Goal: Task Accomplishment & Management: Use online tool/utility

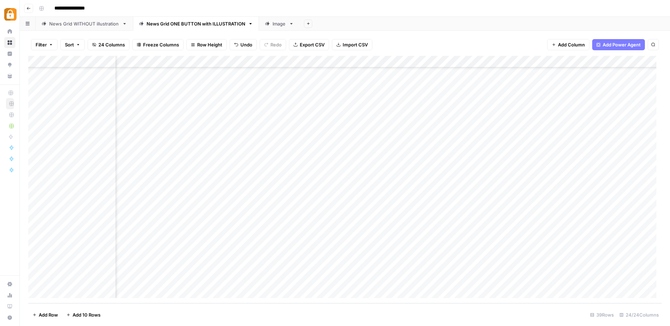
scroll to position [244, 0]
click at [259, 278] on div "Add Column" at bounding box center [345, 180] width 634 height 248
click at [267, 272] on div "Add Column" at bounding box center [345, 180] width 634 height 248
click at [56, 24] on div "START" at bounding box center [56, 23] width 15 height 7
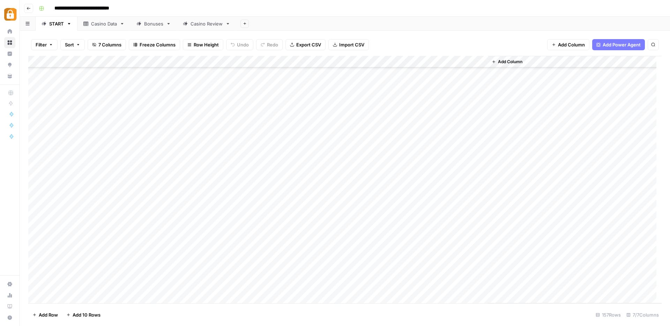
scroll to position [1333, 0]
click at [67, 163] on div "Add Column" at bounding box center [345, 180] width 634 height 248
click at [269, 164] on div "Add Column" at bounding box center [345, 180] width 634 height 248
click at [61, 178] on div "Add Column" at bounding box center [345, 180] width 634 height 248
click at [269, 175] on div "Add Column" at bounding box center [345, 180] width 634 height 248
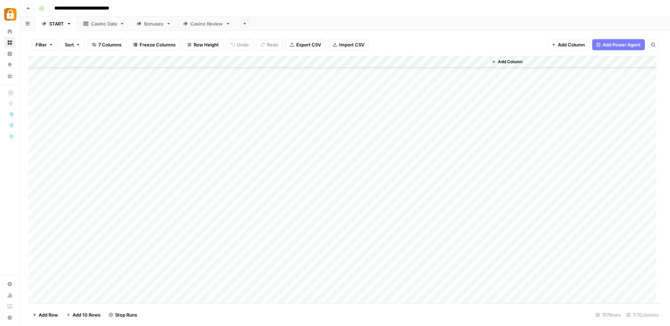
click at [66, 104] on div "Add Column" at bounding box center [345, 180] width 634 height 248
click at [266, 104] on div "Add Column" at bounding box center [345, 180] width 634 height 248
click at [85, 188] on div "Add Column" at bounding box center [345, 180] width 634 height 248
click at [270, 188] on div "Add Column" at bounding box center [345, 180] width 634 height 248
click at [293, 176] on div "Add Column" at bounding box center [345, 180] width 634 height 248
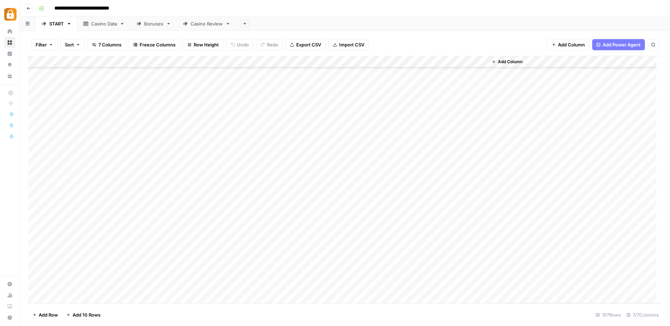
click at [36, 176] on div "Add Column" at bounding box center [345, 180] width 634 height 248
click at [42, 313] on span "Delete 1 Row" at bounding box center [46, 314] width 28 height 7
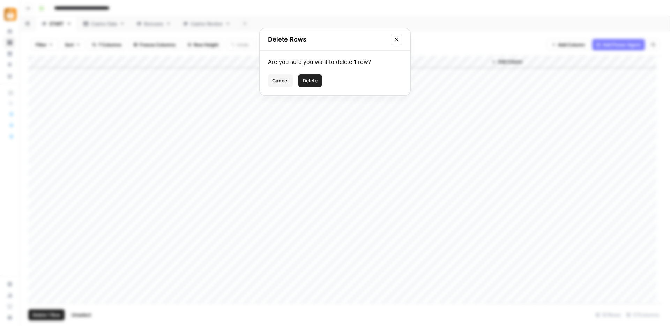
click at [306, 82] on span "Delete" at bounding box center [310, 80] width 15 height 7
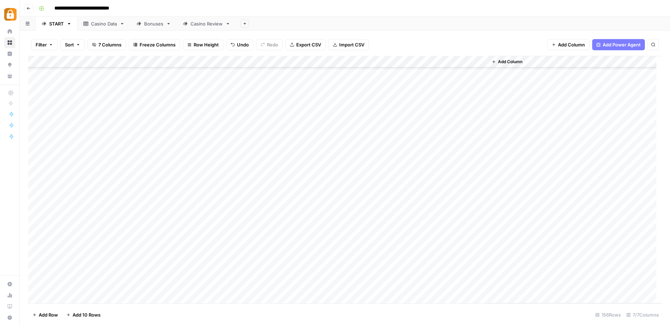
scroll to position [1300, 0]
click at [85, 198] on div "Add Column" at bounding box center [345, 180] width 634 height 248
click at [89, 211] on div "Add Column" at bounding box center [345, 180] width 634 height 248
click at [109, 25] on div "Casino Data" at bounding box center [104, 23] width 26 height 7
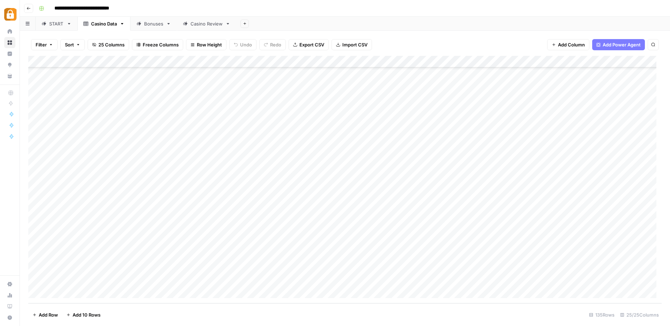
click at [100, 259] on div "Add Column" at bounding box center [345, 180] width 634 height 248
drag, startPoint x: 100, startPoint y: 257, endPoint x: 77, endPoint y: 256, distance: 22.7
click at [77, 256] on textarea "**********" at bounding box center [108, 257] width 112 height 10
type textarea "**********"
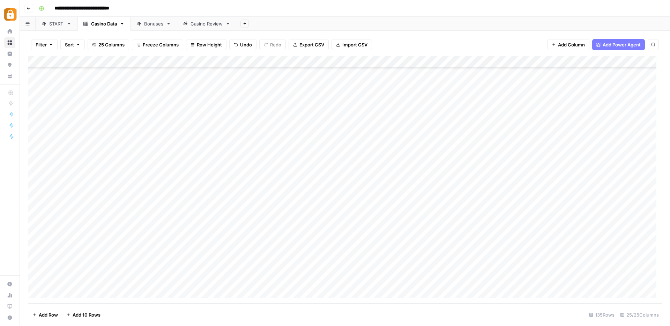
click at [102, 281] on div "Add Column" at bounding box center [345, 180] width 634 height 248
drag, startPoint x: 481, startPoint y: 270, endPoint x: 482, endPoint y: 280, distance: 10.2
click at [482, 280] on div "Add Column" at bounding box center [345, 180] width 634 height 248
click at [506, 271] on div "Add Column" at bounding box center [345, 180] width 634 height 248
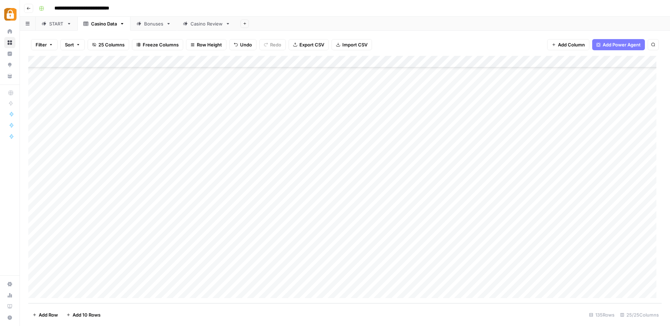
scroll to position [1384, 0]
drag, startPoint x: 103, startPoint y: 259, endPoint x: 105, endPoint y: 277, distance: 18.2
click at [105, 277] on div "Add Column" at bounding box center [345, 180] width 634 height 248
click at [203, 25] on div "Casino Review" at bounding box center [207, 23] width 32 height 7
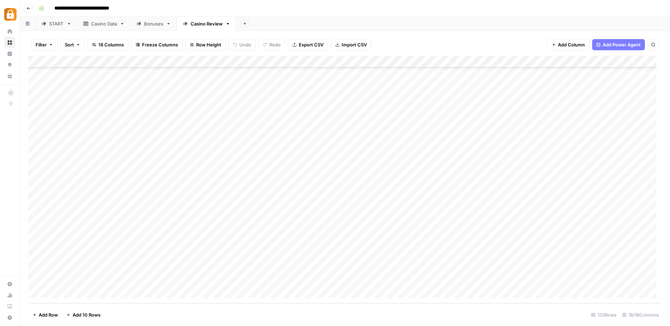
click at [61, 292] on div "Add Column" at bounding box center [345, 180] width 634 height 248
drag, startPoint x: 137, startPoint y: 257, endPoint x: 139, endPoint y: 281, distance: 23.9
click at [139, 281] on div "Add Column" at bounding box center [345, 180] width 634 height 248
click at [101, 244] on div "Add Column" at bounding box center [345, 180] width 634 height 248
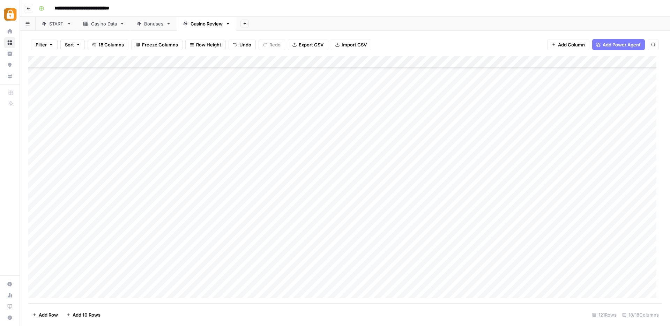
drag, startPoint x: 115, startPoint y: 250, endPoint x: 114, endPoint y: 281, distance: 31.1
click at [114, 281] on div "Add Column" at bounding box center [345, 180] width 634 height 248
click at [329, 256] on div "Add Column" at bounding box center [345, 180] width 634 height 248
click at [238, 257] on div "Add Column" at bounding box center [345, 180] width 634 height 248
click at [240, 269] on div "Add Column" at bounding box center [345, 180] width 634 height 248
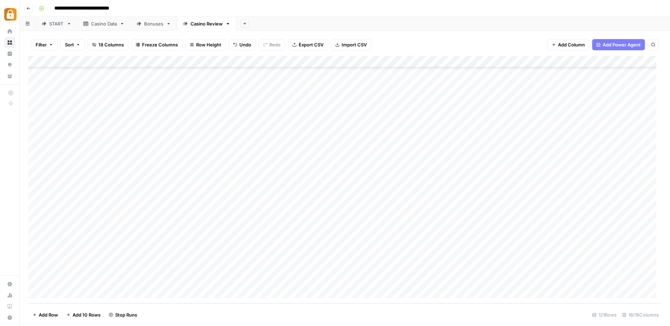
click at [239, 281] on div "Add Column" at bounding box center [345, 180] width 634 height 248
click at [524, 256] on div "Add Column" at bounding box center [345, 180] width 634 height 248
click at [523, 267] on div "Add Column" at bounding box center [345, 180] width 634 height 248
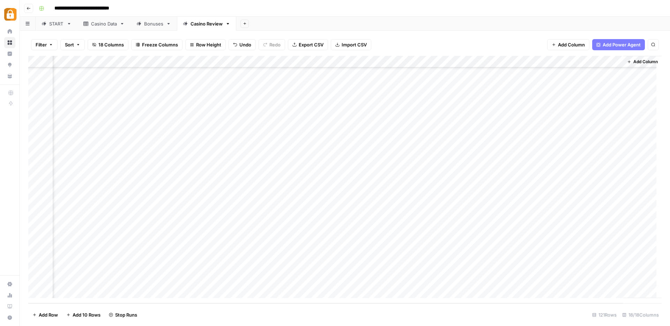
click at [525, 280] on div "Add Column" at bounding box center [345, 180] width 634 height 248
click at [589, 256] on div "Add Column" at bounding box center [345, 180] width 634 height 248
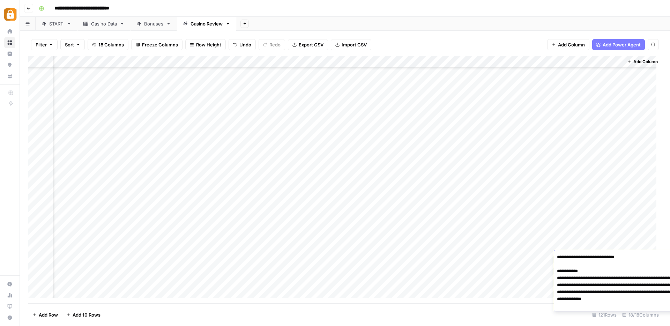
click at [589, 256] on textarea "**********" at bounding box center [625, 281] width 140 height 59
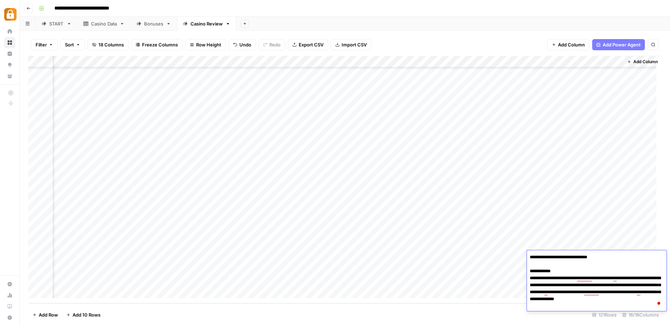
click at [632, 218] on div "Add Column" at bounding box center [643, 177] width 38 height 242
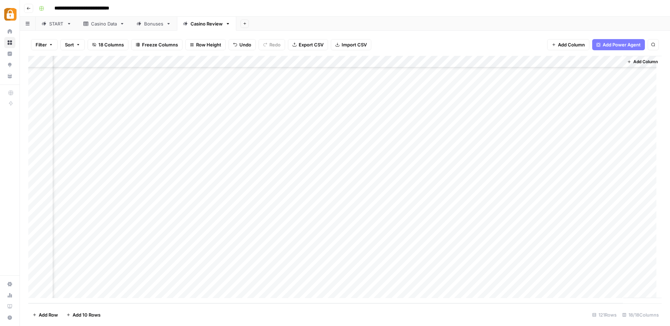
click at [106, 24] on div "Casino Data" at bounding box center [104, 23] width 26 height 7
click at [37, 221] on div "Add Column" at bounding box center [345, 180] width 634 height 248
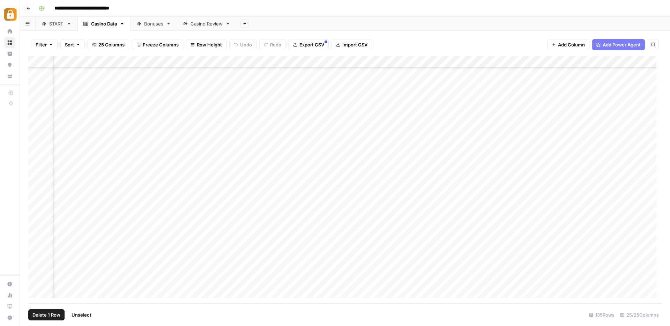
click at [397, 221] on div "Add Column" at bounding box center [345, 180] width 634 height 248
click at [226, 220] on div "Add Column" at bounding box center [345, 180] width 634 height 248
click at [235, 219] on div "Add Column" at bounding box center [345, 180] width 634 height 248
click at [235, 219] on textarea "**********" at bounding box center [261, 222] width 116 height 10
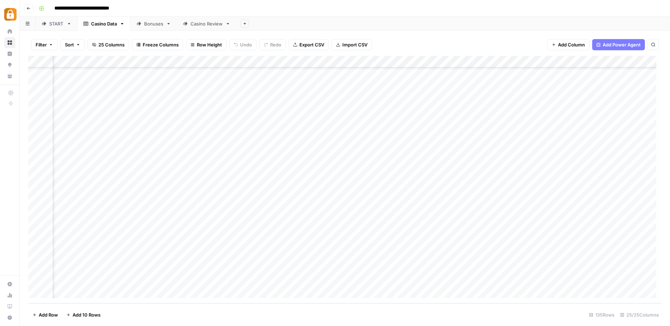
click at [424, 173] on div "Add Column" at bounding box center [345, 180] width 634 height 248
click at [206, 23] on div "Casino Review" at bounding box center [207, 23] width 32 height 7
click at [601, 256] on div "Add Column" at bounding box center [345, 180] width 634 height 248
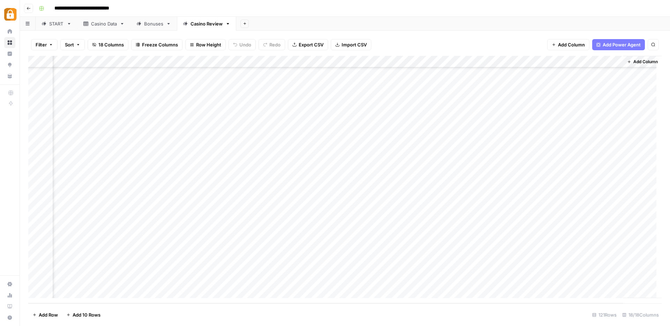
click at [601, 256] on div "Add Column" at bounding box center [345, 180] width 634 height 248
click at [643, 248] on div "Add Column" at bounding box center [643, 177] width 38 height 242
click at [628, 259] on div "Add Column" at bounding box center [643, 177] width 38 height 242
click at [630, 253] on div "Add Column" at bounding box center [643, 177] width 38 height 242
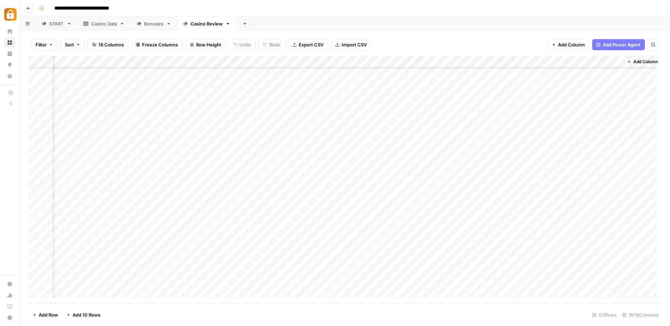
click at [629, 254] on div "Add Column" at bounding box center [643, 177] width 38 height 242
click at [630, 255] on div "Add Column" at bounding box center [643, 177] width 38 height 242
click at [630, 254] on div "Add Column" at bounding box center [643, 177] width 38 height 242
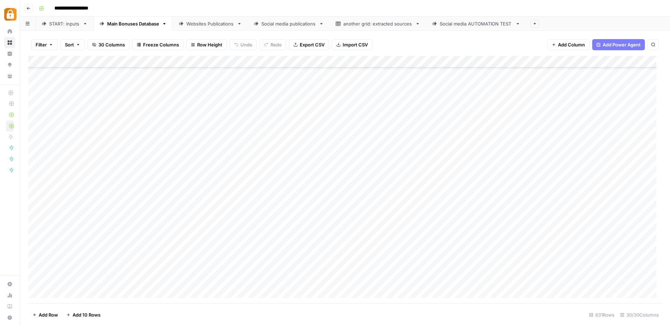
scroll to position [7273, 0]
click at [38, 281] on div "Add Column" at bounding box center [345, 180] width 634 height 248
click at [48, 313] on span "Delete 1 Row" at bounding box center [46, 314] width 28 height 7
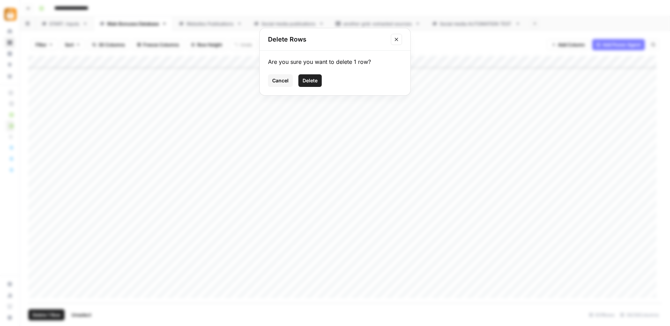
click at [314, 76] on button "Delete" at bounding box center [310, 80] width 23 height 13
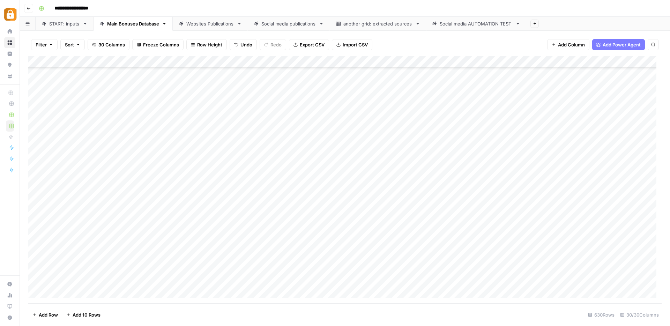
scroll to position [7261, 0]
click at [60, 22] on div "START: inputs" at bounding box center [64, 23] width 31 height 7
click at [129, 276] on div "Add Column" at bounding box center [345, 180] width 634 height 248
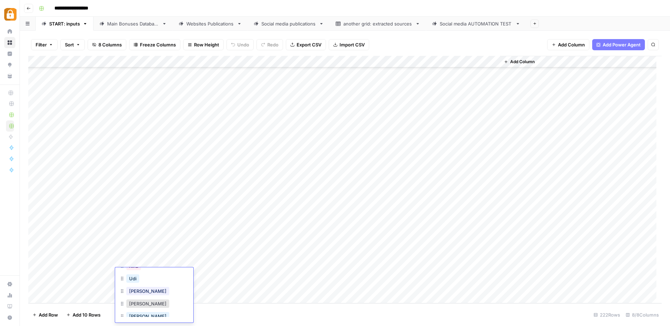
scroll to position [24, 0]
click at [138, 274] on button "Julie" at bounding box center [147, 272] width 43 height 8
click at [181, 274] on div "Add Column" at bounding box center [345, 180] width 634 height 248
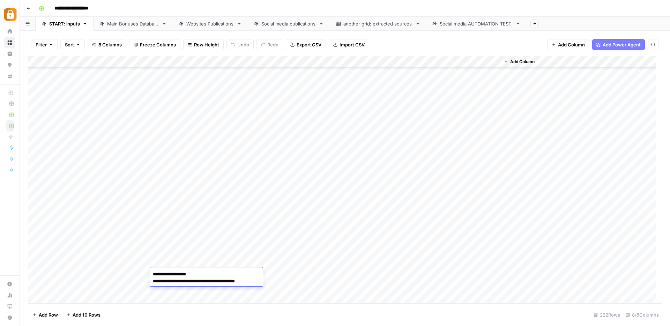
paste textarea "**********"
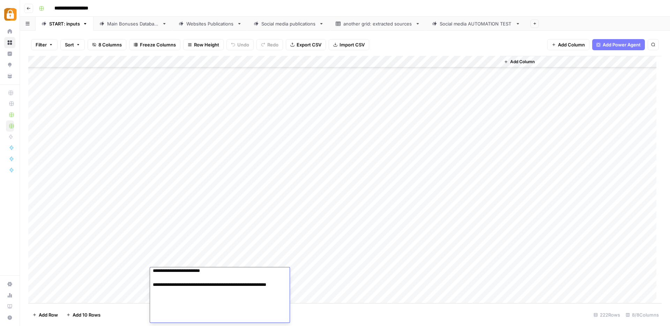
scroll to position [80, 0]
paste textarea "**********"
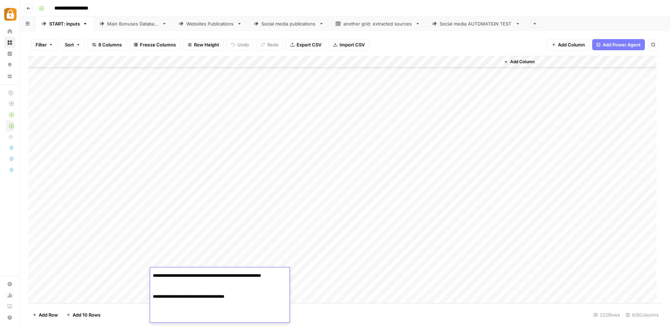
scroll to position [87, 0]
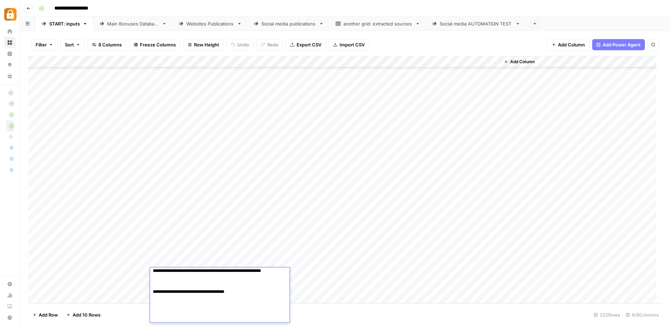
paste textarea "**********"
type textarea "**********"
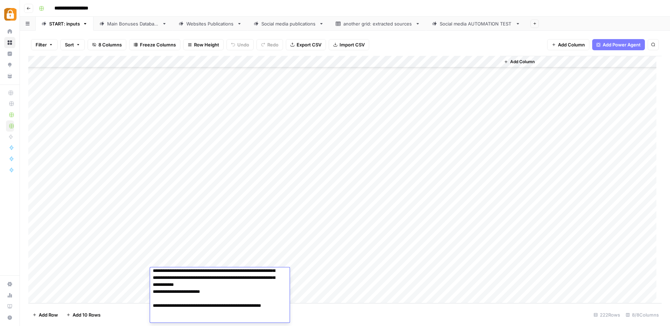
scroll to position [0, 0]
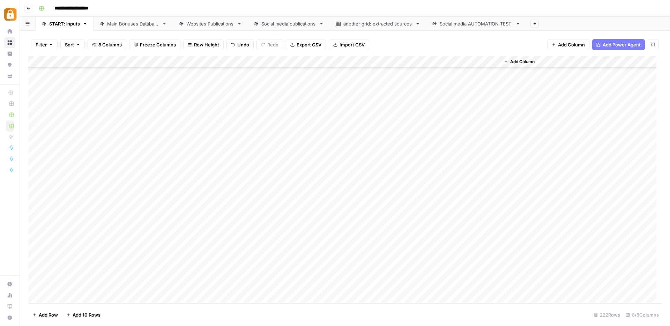
click at [301, 274] on div "Add Column" at bounding box center [345, 180] width 634 height 248
click at [308, 301] on div "WP" at bounding box center [319, 298] width 70 height 13
click at [300, 297] on button "WP" at bounding box center [297, 297] width 13 height 8
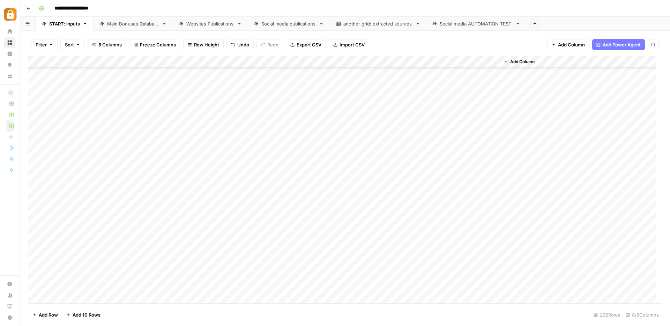
click at [461, 273] on div "Add Column" at bounding box center [345, 180] width 634 height 248
click at [124, 21] on div "Main Bonuses Database" at bounding box center [133, 23] width 52 height 7
click at [243, 257] on div "Add Column" at bounding box center [345, 180] width 634 height 248
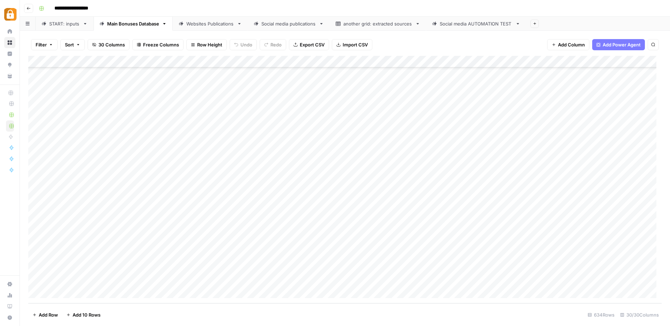
click at [350, 259] on div "Add Column" at bounding box center [345, 180] width 634 height 248
click at [252, 266] on div "Add Column" at bounding box center [345, 180] width 634 height 248
click at [358, 260] on div "Add Column" at bounding box center [345, 180] width 634 height 248
click at [236, 278] on div "Add Column" at bounding box center [345, 180] width 634 height 248
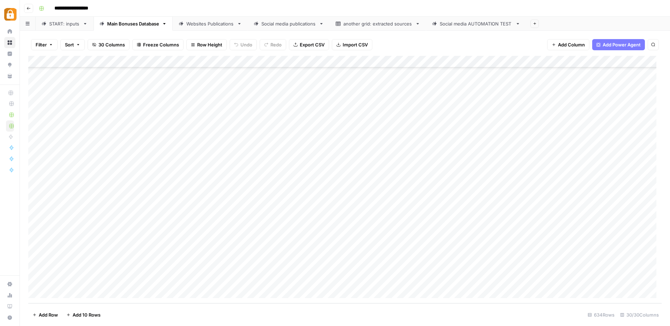
click at [236, 278] on div "Add Column" at bounding box center [345, 180] width 634 height 248
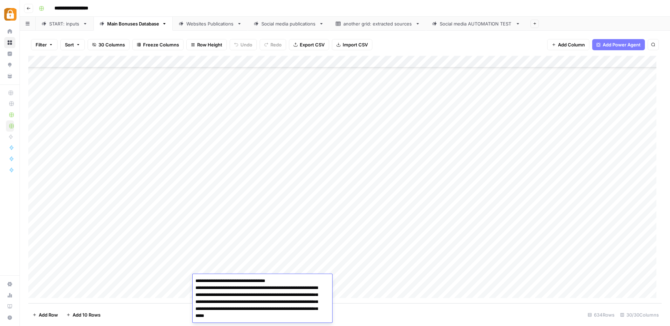
scroll to position [299, 0]
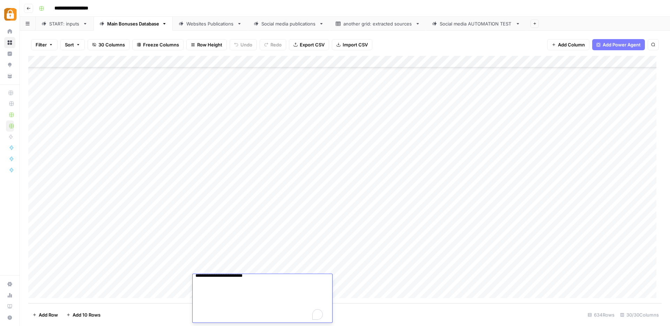
click at [339, 258] on div "Add Column" at bounding box center [345, 180] width 634 height 248
click at [326, 246] on div "Add Column" at bounding box center [345, 180] width 634 height 248
drag, startPoint x: 331, startPoint y: 251, endPoint x: 327, endPoint y: 278, distance: 27.9
click at [327, 278] on div "Add Column" at bounding box center [345, 180] width 634 height 248
click at [447, 256] on div "Add Column" at bounding box center [345, 180] width 634 height 248
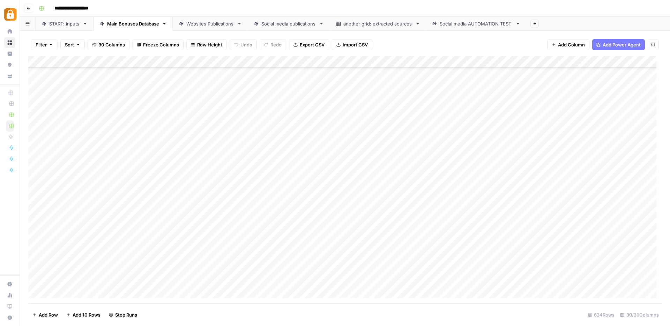
click at [446, 267] on div "Add Column" at bounding box center [345, 180] width 634 height 248
click at [444, 279] on div "Add Column" at bounding box center [345, 180] width 634 height 248
click at [209, 23] on div "Websites Publications" at bounding box center [210, 23] width 48 height 7
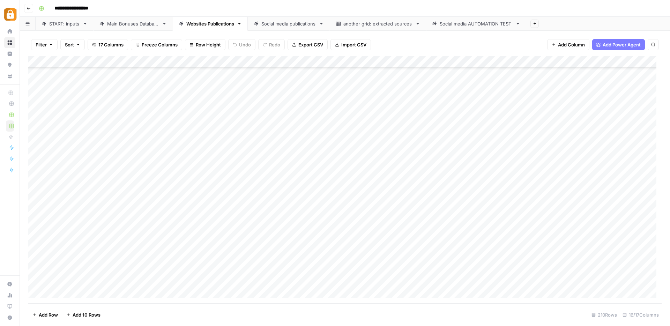
click at [262, 244] on div "Add Column" at bounding box center [345, 180] width 634 height 248
drag, startPoint x: 264, startPoint y: 244, endPoint x: 60, endPoint y: 247, distance: 204.3
click at [60, 247] on div "Add Column" at bounding box center [345, 180] width 634 height 248
drag, startPoint x: 360, startPoint y: 258, endPoint x: 371, endPoint y: 285, distance: 29.1
click at [371, 285] on div "Add Column" at bounding box center [345, 180] width 634 height 248
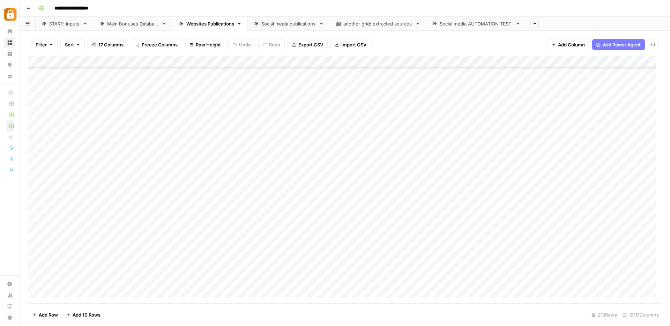
click at [559, 257] on div "Add Column" at bounding box center [345, 180] width 634 height 248
drag, startPoint x: 559, startPoint y: 268, endPoint x: 565, endPoint y: 280, distance: 13.8
click at [559, 268] on div "Add Column" at bounding box center [345, 180] width 634 height 248
click at [563, 279] on div "Add Column" at bounding box center [345, 180] width 634 height 248
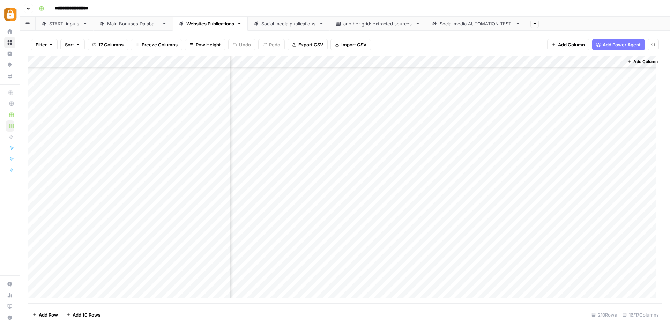
click at [315, 256] on div "Add Column" at bounding box center [345, 180] width 634 height 248
click at [320, 269] on div "Add Column" at bounding box center [345, 180] width 634 height 248
click at [320, 278] on div "Add Column" at bounding box center [345, 180] width 634 height 248
click at [321, 255] on div "Add Column" at bounding box center [345, 180] width 634 height 248
click at [113, 23] on div "Main Bonuses Database" at bounding box center [133, 23] width 52 height 7
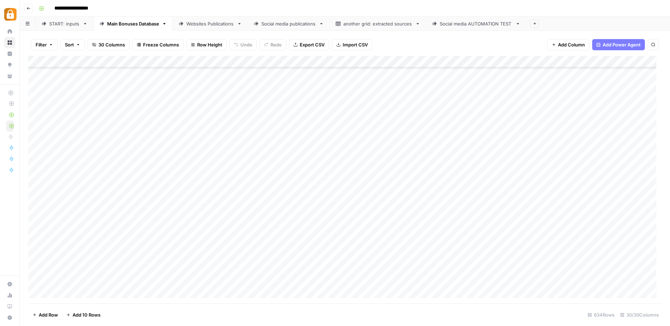
scroll to position [7308, 0]
click at [169, 254] on div "Add Column" at bounding box center [345, 180] width 634 height 248
drag, startPoint x: 173, startPoint y: 255, endPoint x: 155, endPoint y: 254, distance: 17.5
click at [155, 254] on textarea "**********" at bounding box center [196, 257] width 112 height 10
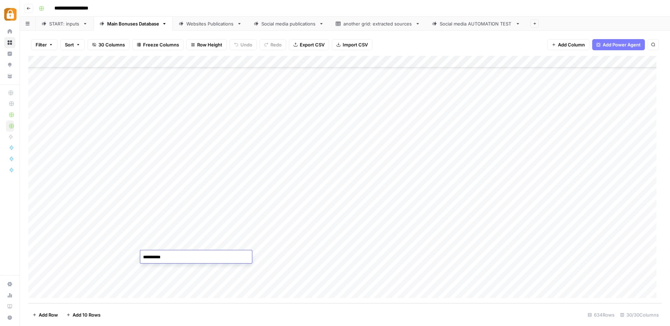
click at [159, 257] on textarea "**********" at bounding box center [196, 257] width 112 height 10
drag, startPoint x: 174, startPoint y: 255, endPoint x: 153, endPoint y: 255, distance: 20.6
click at [153, 255] on textarea "**********" at bounding box center [196, 257] width 112 height 10
type textarea "***"
click at [164, 258] on div "Add Column" at bounding box center [345, 180] width 634 height 248
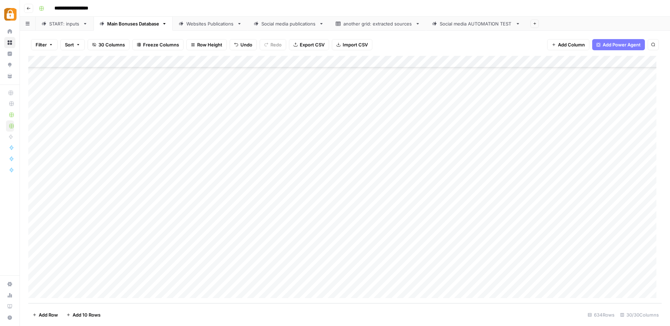
drag, startPoint x: 192, startPoint y: 262, endPoint x: 191, endPoint y: 279, distance: 16.8
click at [191, 279] on div "Add Column" at bounding box center [345, 180] width 634 height 248
click at [181, 256] on div "Add Column" at bounding box center [345, 180] width 634 height 248
click at [313, 261] on div "Add Column" at bounding box center [345, 180] width 634 height 248
click at [182, 252] on div "Add Column" at bounding box center [345, 180] width 634 height 248
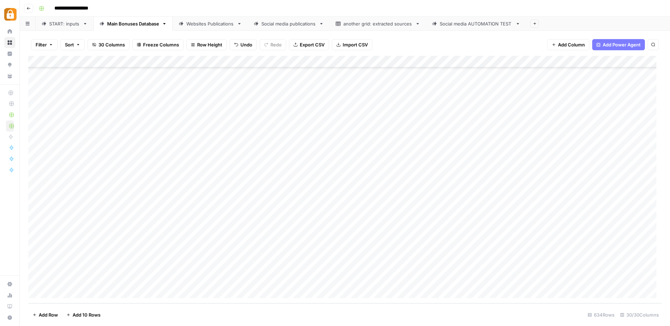
click at [237, 24] on link "Websites Publications" at bounding box center [210, 24] width 75 height 14
drag, startPoint x: 211, startPoint y: 244, endPoint x: 212, endPoint y: 273, distance: 29.0
click at [212, 273] on div "Add Column" at bounding box center [345, 180] width 634 height 248
click at [217, 258] on div "Add Column" at bounding box center [345, 180] width 634 height 248
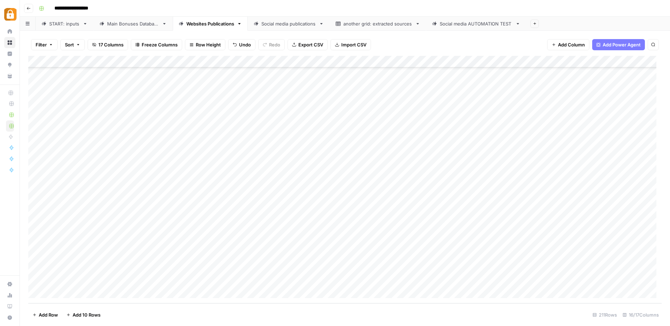
click at [217, 267] on div "Add Column" at bounding box center [345, 180] width 634 height 248
click at [403, 244] on div "Add Column" at bounding box center [345, 180] width 634 height 248
click at [402, 256] on div "Add Column" at bounding box center [345, 180] width 634 height 248
click at [402, 268] on div "Add Column" at bounding box center [345, 180] width 634 height 248
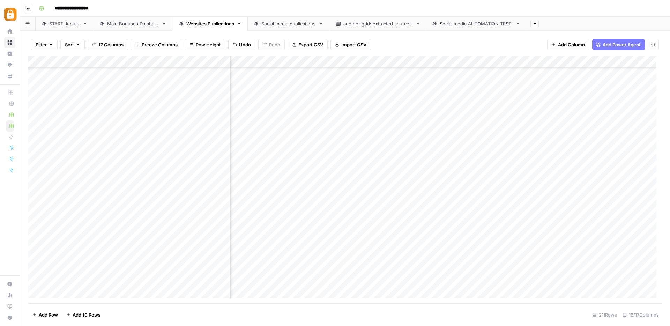
click at [437, 304] on footer "Add Row Add 10 Rows 211 Rows 16/17 Columns" at bounding box center [345, 314] width 634 height 23
click at [69, 25] on div "START: inputs" at bounding box center [64, 23] width 31 height 7
click at [62, 296] on div "Add Column" at bounding box center [345, 180] width 634 height 248
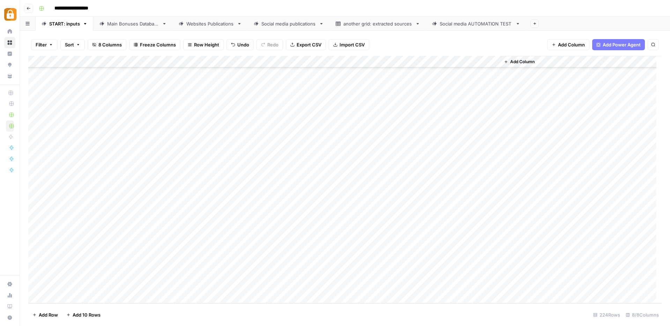
click at [62, 296] on div "Add Column" at bounding box center [345, 180] width 634 height 248
click at [63, 297] on div "Add Column" at bounding box center [345, 180] width 634 height 248
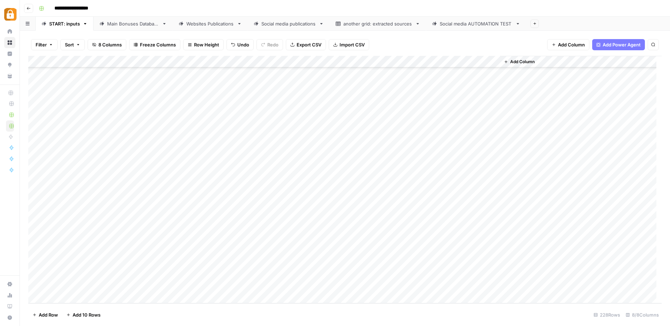
click at [132, 238] on div "Add Column" at bounding box center [345, 180] width 634 height 248
click at [138, 305] on button "Julie" at bounding box center [147, 304] width 43 height 8
click at [181, 240] on div "Add Column" at bounding box center [345, 180] width 634 height 248
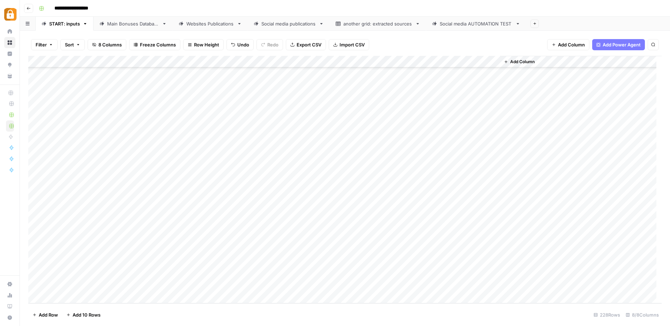
click at [181, 240] on div "Add Column" at bounding box center [345, 180] width 634 height 248
type textarea "**********"
click at [315, 242] on div "Add Column" at bounding box center [345, 180] width 634 height 248
click at [314, 242] on div "Add Column" at bounding box center [345, 180] width 634 height 248
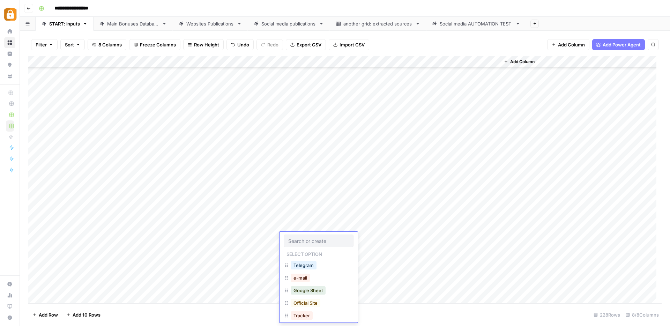
click at [314, 242] on input "text" at bounding box center [318, 241] width 61 height 6
click at [301, 300] on button "Official Site" at bounding box center [306, 303] width 30 height 8
click at [461, 237] on div "Add Column" at bounding box center [345, 180] width 634 height 248
click at [139, 27] on div "Main Bonuses Database" at bounding box center [133, 23] width 52 height 7
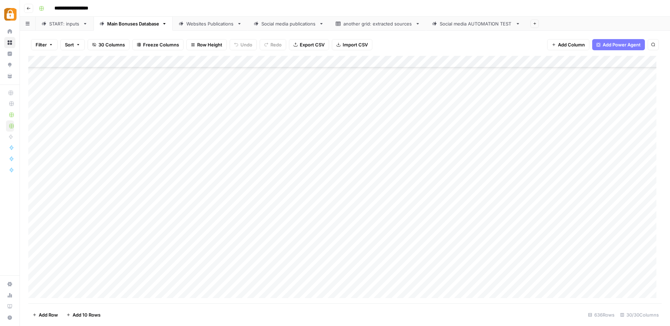
scroll to position [7332, 0]
click at [283, 281] on div "Add Column" at bounding box center [345, 180] width 634 height 248
click at [301, 259] on div "Add Column" at bounding box center [345, 180] width 634 height 248
click at [294, 279] on div "Add Column" at bounding box center [345, 180] width 634 height 248
click at [438, 280] on div "Add Column" at bounding box center [345, 180] width 634 height 248
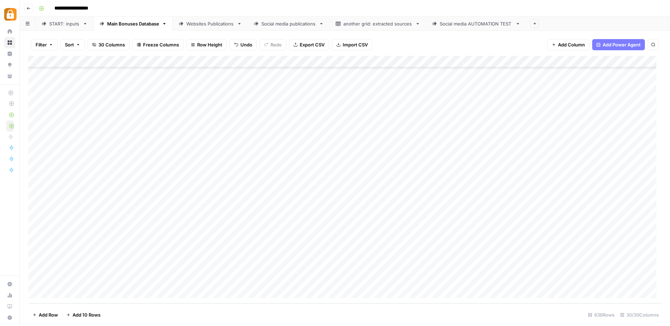
click at [208, 24] on div "Websites Publications" at bounding box center [210, 23] width 48 height 7
click at [305, 279] on div "Add Column" at bounding box center [345, 180] width 634 height 248
click at [389, 283] on div "Add Column" at bounding box center [345, 180] width 634 height 248
click at [565, 283] on div "Add Column" at bounding box center [345, 180] width 634 height 248
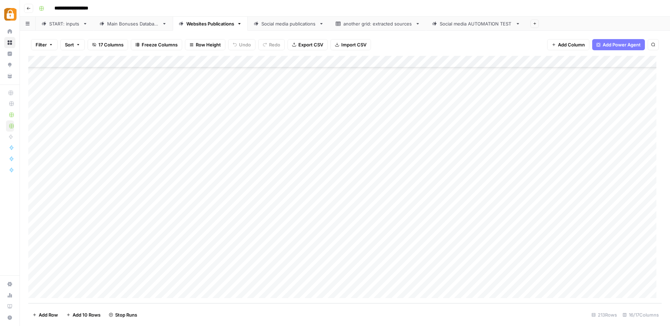
click at [307, 245] on div "Add Column" at bounding box center [345, 180] width 634 height 248
click at [498, 279] on div "Add Column" at bounding box center [345, 180] width 634 height 248
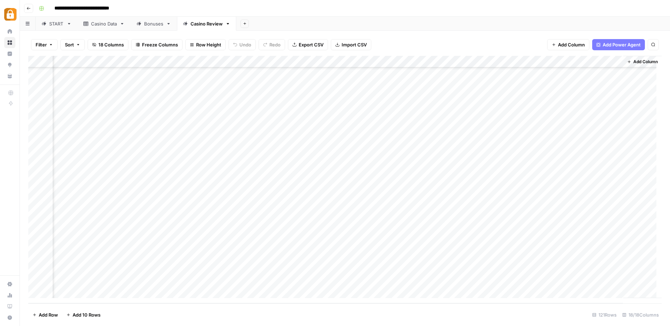
click at [107, 22] on div "Casino Data" at bounding box center [104, 23] width 26 height 7
click at [37, 257] on div "Add Column" at bounding box center [345, 180] width 634 height 248
click at [368, 257] on div "Add Column" at bounding box center [345, 180] width 634 height 248
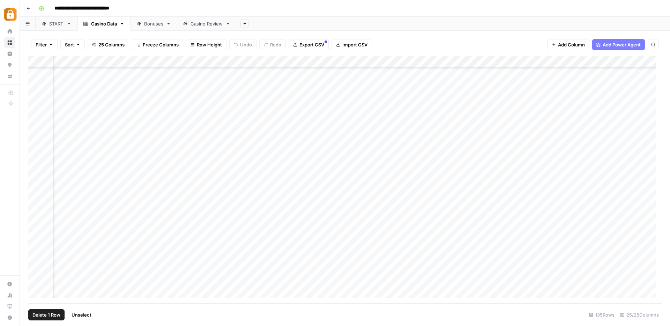
click at [368, 257] on div "Add Column" at bounding box center [345, 180] width 634 height 248
click at [38, 281] on div "Add Column" at bounding box center [345, 180] width 634 height 248
click at [160, 278] on div "Add Column" at bounding box center [345, 180] width 634 height 248
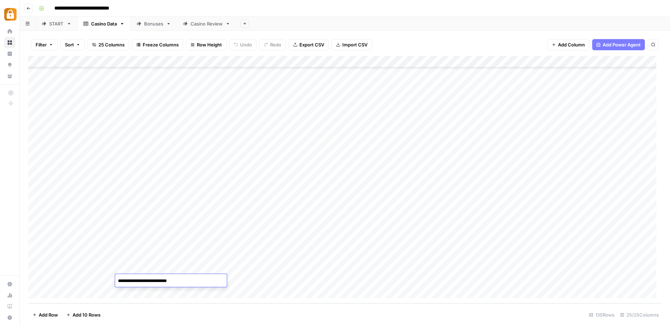
click at [160, 278] on textarea "**********" at bounding box center [171, 281] width 112 height 10
click at [36, 281] on div "Add Column" at bounding box center [345, 180] width 634 height 248
click at [556, 284] on div "Add Column" at bounding box center [345, 180] width 634 height 248
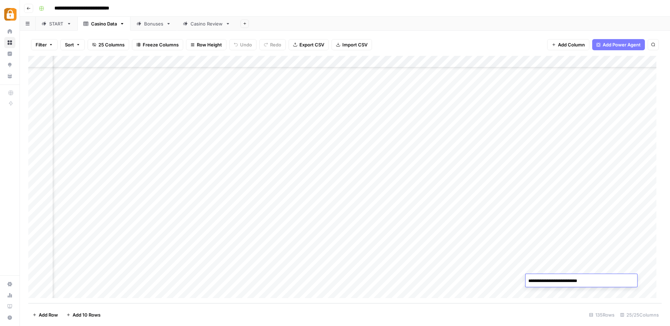
click at [380, 283] on div "Add Column" at bounding box center [345, 180] width 634 height 248
click at [482, 281] on div "Add Column" at bounding box center [345, 180] width 634 height 248
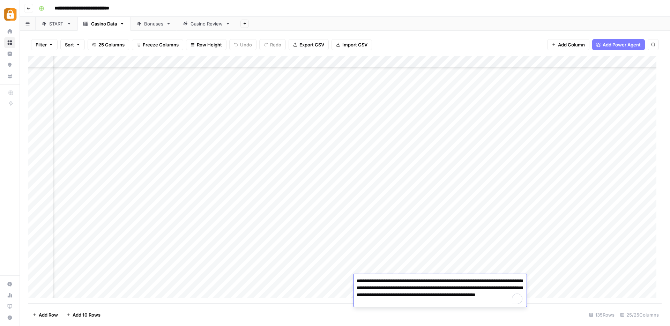
click at [482, 281] on textarea "**********" at bounding box center [440, 291] width 173 height 31
click at [330, 280] on div "Add Column" at bounding box center [345, 180] width 634 height 248
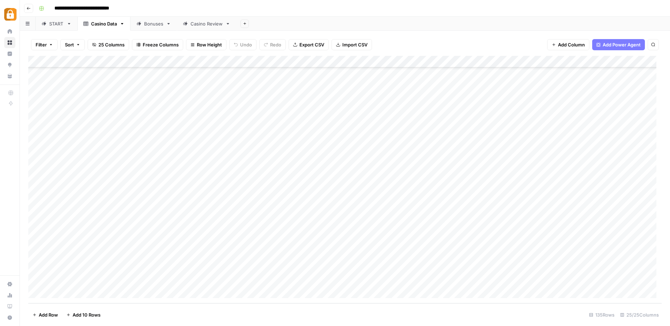
scroll to position [1384, 0]
click at [37, 267] on div "Add Column" at bounding box center [345, 180] width 634 height 248
click at [149, 270] on div "Add Column" at bounding box center [345, 180] width 634 height 248
click at [149, 270] on textarea "**********" at bounding box center [171, 269] width 112 height 10
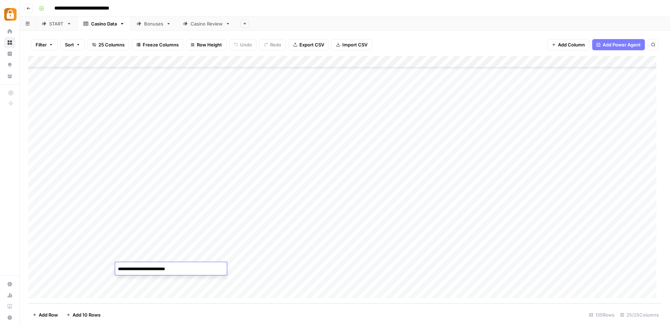
click at [149, 270] on textarea "**********" at bounding box center [171, 269] width 112 height 10
click at [38, 269] on div "Add Column" at bounding box center [345, 180] width 634 height 248
click at [485, 265] on div "Add Column" at bounding box center [345, 180] width 634 height 248
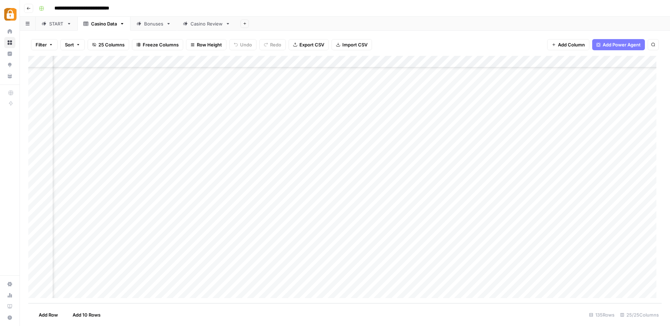
click at [485, 265] on div "Add Column" at bounding box center [345, 180] width 634 height 248
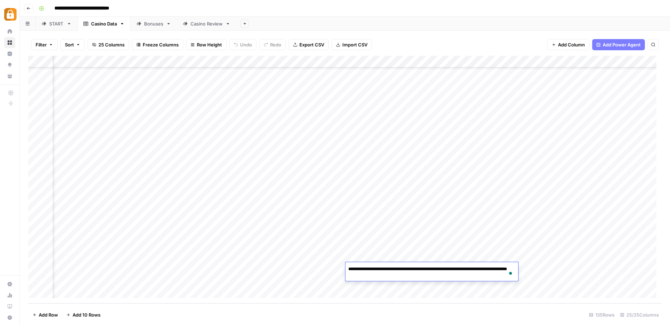
click at [604, 271] on div "Add Column" at bounding box center [345, 180] width 634 height 248
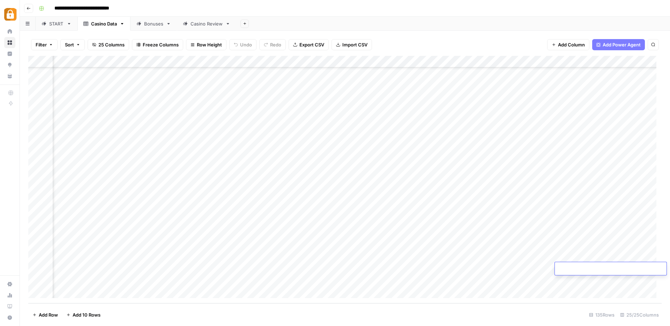
click at [584, 255] on div "Add Column" at bounding box center [345, 180] width 634 height 248
click at [476, 291] on div "Add Column" at bounding box center [345, 180] width 634 height 248
drag, startPoint x: 491, startPoint y: 278, endPoint x: 515, endPoint y: 273, distance: 24.9
click at [491, 278] on div "Add Column" at bounding box center [345, 180] width 634 height 248
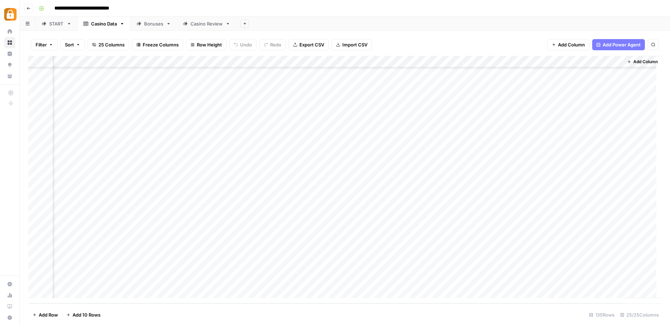
click at [523, 271] on div "Add Column" at bounding box center [345, 180] width 634 height 248
click at [50, 24] on div "START" at bounding box center [56, 23] width 15 height 7
click at [88, 147] on div "Add Column" at bounding box center [345, 180] width 634 height 248
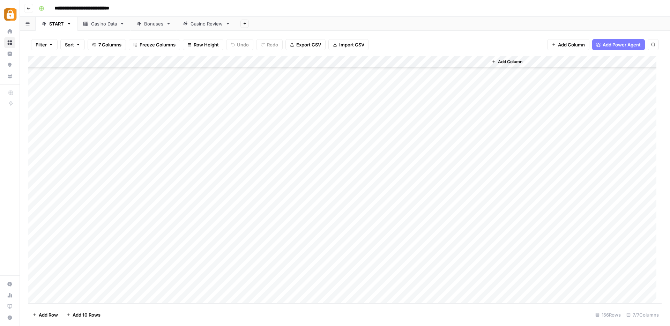
click at [92, 163] on div "Add Column" at bounding box center [345, 180] width 634 height 248
click at [110, 151] on div "Add Column" at bounding box center [345, 180] width 634 height 248
click at [266, 150] on div "Add Column" at bounding box center [345, 180] width 634 height 248
click at [268, 160] on div "Add Column" at bounding box center [345, 180] width 634 height 248
click at [267, 173] on div "Add Column" at bounding box center [345, 180] width 634 height 248
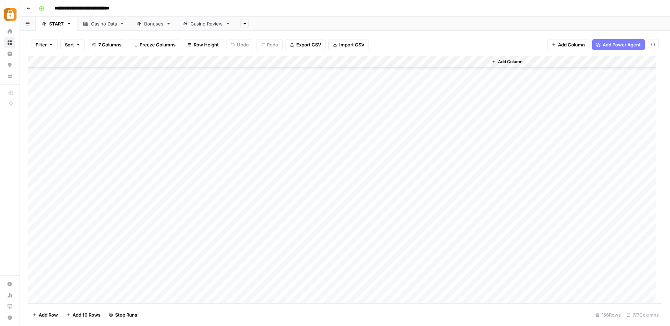
click at [130, 186] on div "Add Column" at bounding box center [345, 180] width 634 height 248
click at [268, 185] on div "Add Column" at bounding box center [345, 180] width 634 height 248
click at [101, 26] on div "Casino Data" at bounding box center [104, 23] width 26 height 7
click at [155, 257] on div "Add Column" at bounding box center [345, 180] width 634 height 248
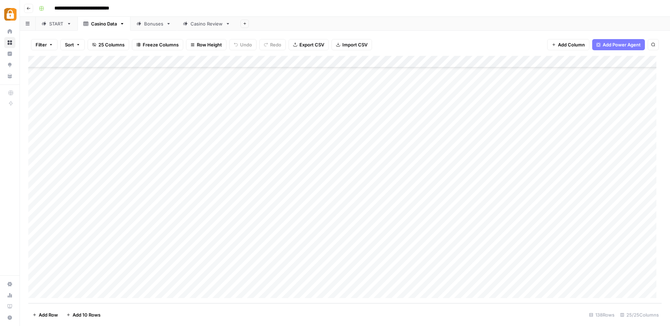
click at [155, 257] on div "Add Column" at bounding box center [345, 180] width 634 height 248
drag, startPoint x: 214, startPoint y: 257, endPoint x: 96, endPoint y: 256, distance: 117.7
click at [97, 257] on body "**********" at bounding box center [335, 163] width 670 height 326
click at [322, 266] on div "Add Column" at bounding box center [345, 180] width 634 height 248
click at [148, 280] on div "Add Column" at bounding box center [345, 180] width 634 height 248
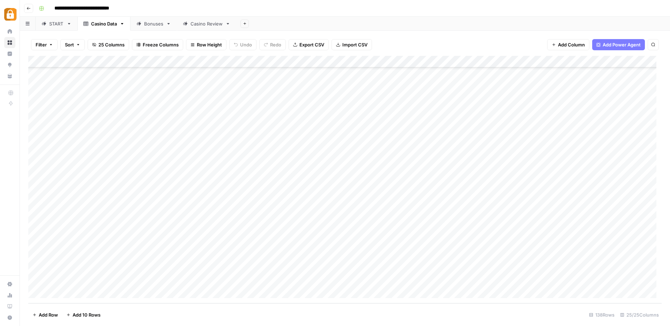
click at [148, 280] on div "Add Column" at bounding box center [345, 180] width 634 height 248
click at [148, 279] on textarea "**********" at bounding box center [171, 281] width 112 height 10
click at [286, 278] on div "Add Column" at bounding box center [345, 180] width 634 height 248
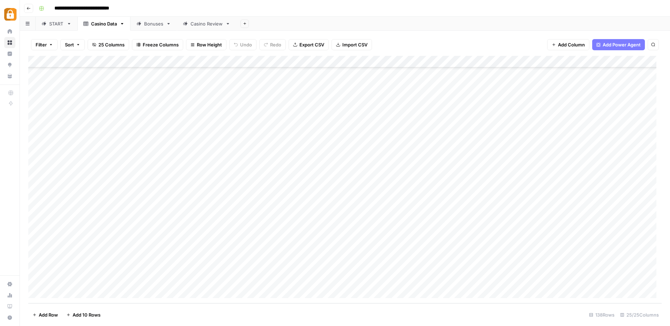
drag, startPoint x: 104, startPoint y: 265, endPoint x: 105, endPoint y: 280, distance: 15.1
click at [105, 280] on div "Add Column" at bounding box center [345, 180] width 634 height 248
drag, startPoint x: 469, startPoint y: 269, endPoint x: 468, endPoint y: 281, distance: 12.6
click at [468, 281] on div "Add Column" at bounding box center [345, 180] width 634 height 248
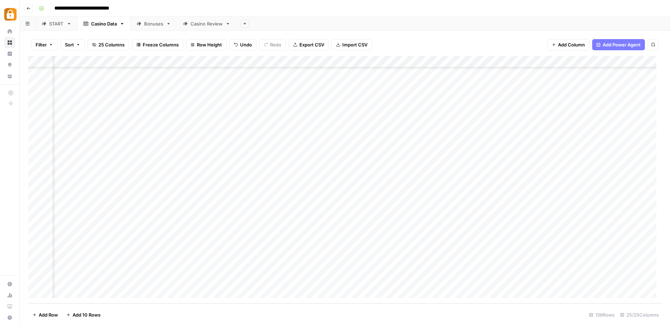
scroll to position [1419, 0]
click at [277, 281] on div "Add Column" at bounding box center [345, 180] width 634 height 248
click at [102, 258] on div "Add Column" at bounding box center [345, 180] width 634 height 248
drag, startPoint x: 103, startPoint y: 257, endPoint x: 78, endPoint y: 256, distance: 24.8
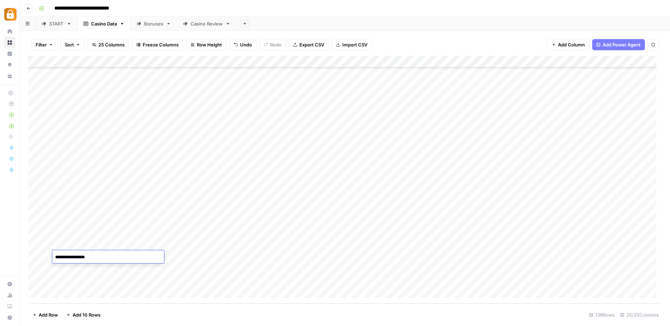
click at [78, 256] on textarea "**********" at bounding box center [108, 257] width 112 height 10
type textarea "**********"
click at [96, 280] on div "Add Column" at bounding box center [345, 180] width 634 height 248
drag, startPoint x: 100, startPoint y: 281, endPoint x: 80, endPoint y: 281, distance: 19.9
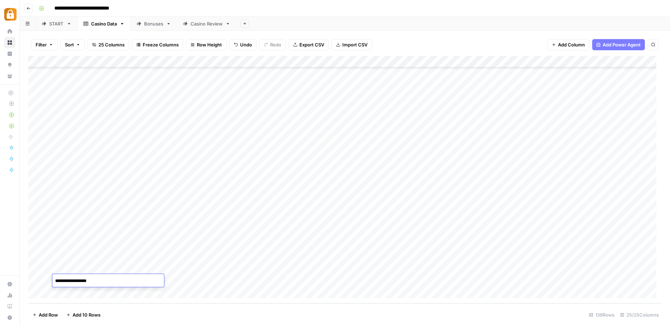
click at [80, 281] on textarea "**********" at bounding box center [108, 281] width 112 height 10
type textarea "**********"
click at [94, 269] on div "Add Column" at bounding box center [345, 180] width 634 height 248
drag, startPoint x: 95, startPoint y: 256, endPoint x: 95, endPoint y: 276, distance: 19.9
click at [95, 276] on div "Add Column" at bounding box center [345, 180] width 634 height 248
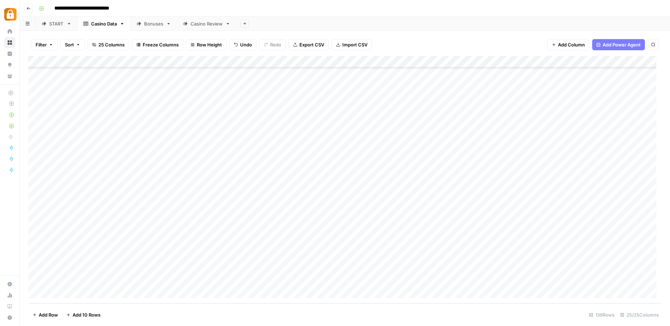
click at [207, 27] on link "Casino Review" at bounding box center [206, 24] width 59 height 14
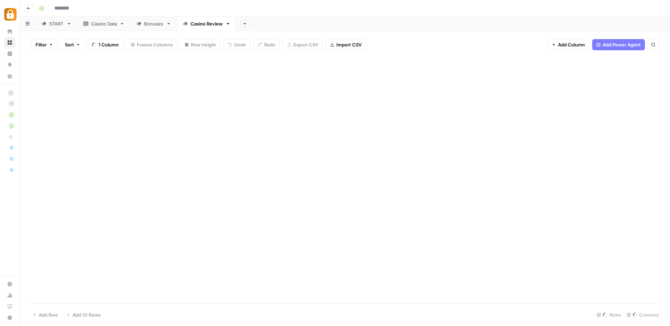
type input "**********"
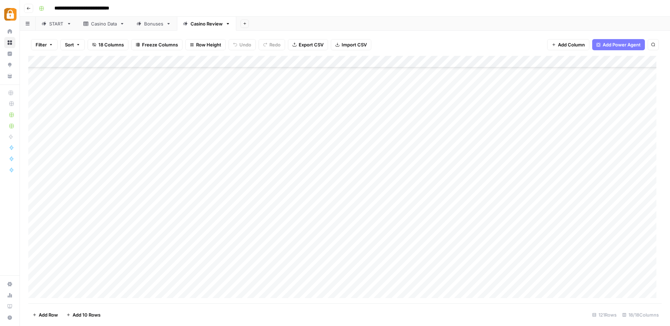
scroll to position [1217, 0]
click at [60, 292] on div "Add Column" at bounding box center [345, 180] width 634 height 248
click at [61, 292] on div "Add Column" at bounding box center [345, 180] width 634 height 248
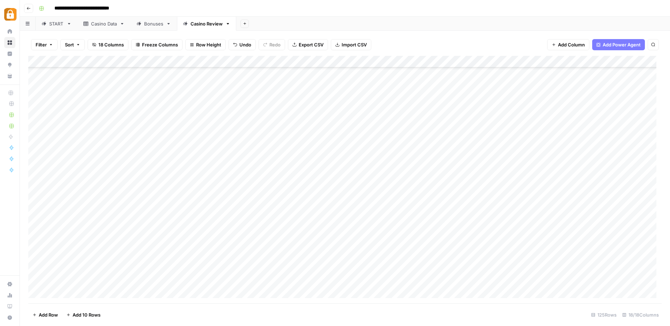
scroll to position [1265, 0]
drag, startPoint x: 138, startPoint y: 241, endPoint x: 135, endPoint y: 266, distance: 25.6
click at [136, 266] on div "Add Column" at bounding box center [345, 180] width 634 height 248
click at [101, 236] on div "Add Column" at bounding box center [345, 180] width 634 height 248
drag, startPoint x: 115, startPoint y: 237, endPoint x: 111, endPoint y: 269, distance: 31.3
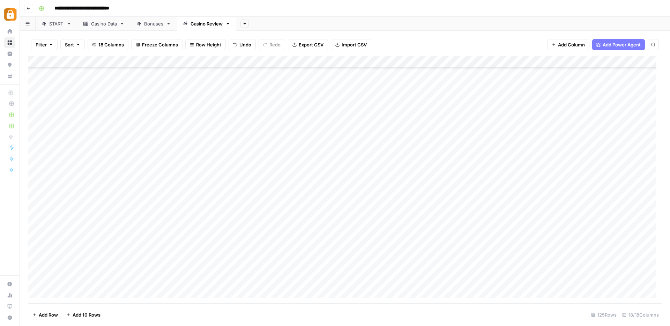
click at [111, 269] on div "Add Column" at bounding box center [345, 180] width 634 height 248
click at [350, 261] on div "Add Column" at bounding box center [345, 180] width 634 height 248
click at [237, 245] on div "Add Column" at bounding box center [345, 180] width 634 height 248
click at [237, 257] on div "Add Column" at bounding box center [345, 180] width 634 height 248
click at [238, 267] on div "Add Column" at bounding box center [345, 180] width 634 height 248
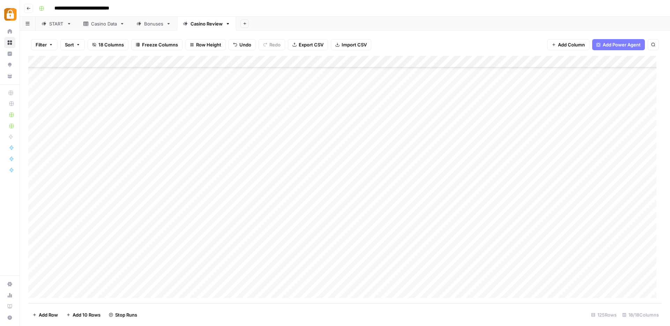
click at [54, 20] on div "START" at bounding box center [56, 23] width 15 height 7
click at [105, 250] on div "Add Column" at bounding box center [345, 180] width 634 height 248
click at [104, 25] on div "Casino Data" at bounding box center [104, 23] width 26 height 7
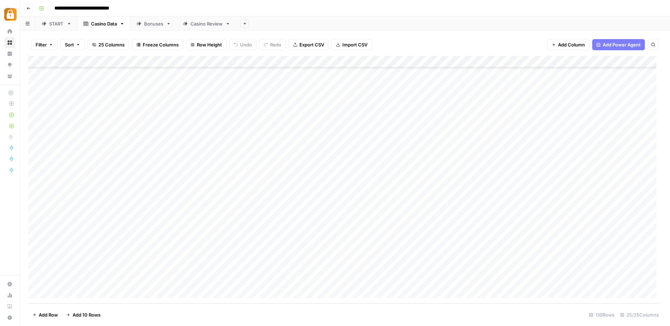
click at [158, 282] on div "Add Column" at bounding box center [345, 180] width 634 height 248
click at [159, 282] on div "Add Column" at bounding box center [345, 180] width 634 height 248
click at [158, 282] on textarea "**********" at bounding box center [171, 281] width 112 height 10
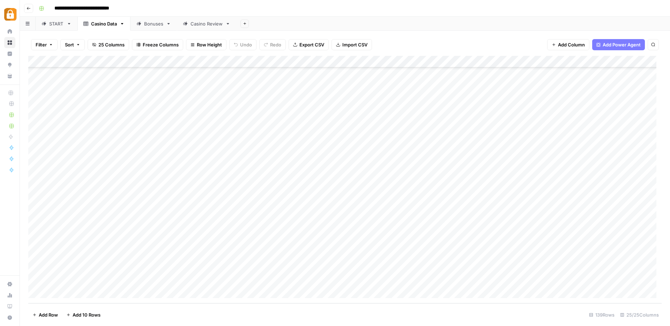
click at [96, 284] on div "Add Column" at bounding box center [345, 180] width 634 height 248
click at [97, 283] on div "Add Column" at bounding box center [345, 180] width 634 height 248
click at [97, 283] on textarea "**********" at bounding box center [108, 281] width 112 height 10
type textarea "*********"
click at [235, 280] on div "Add Column" at bounding box center [345, 180] width 634 height 248
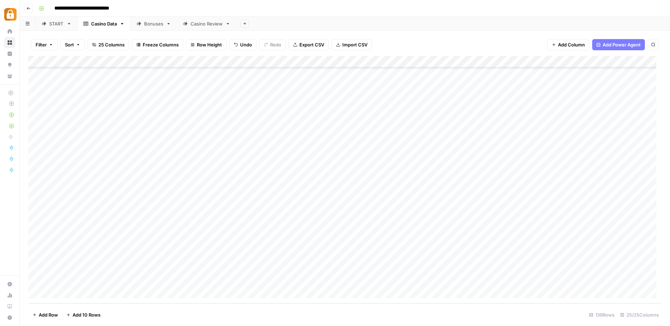
click at [100, 279] on div "Add Column" at bounding box center [345, 180] width 634 height 248
click at [161, 24] on div "Bonuses" at bounding box center [153, 23] width 19 height 7
click at [196, 23] on div "Casino Review" at bounding box center [207, 23] width 32 height 7
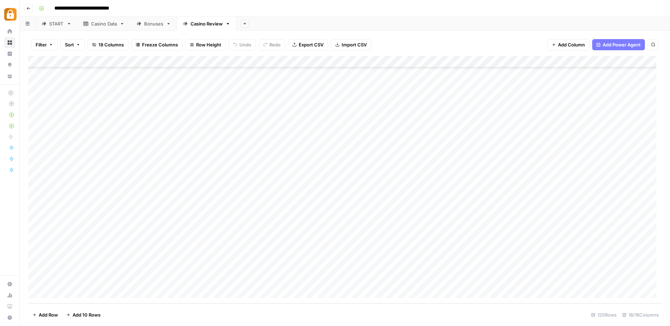
click at [134, 281] on div "Add Column" at bounding box center [345, 180] width 634 height 248
click at [97, 270] on div "Add Column" at bounding box center [345, 180] width 634 height 248
drag, startPoint x: 116, startPoint y: 273, endPoint x: 116, endPoint y: 281, distance: 7.3
click at [115, 281] on div "Add Column" at bounding box center [345, 180] width 634 height 248
click at [240, 280] on div "Add Column" at bounding box center [345, 180] width 634 height 248
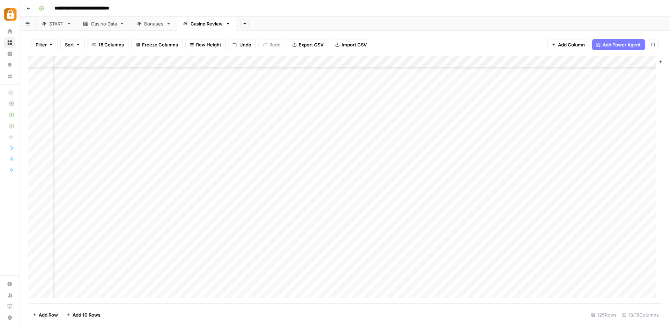
scroll to position [1265, 815]
click at [523, 243] on div "Add Column" at bounding box center [345, 180] width 634 height 248
click at [521, 257] on div "Add Column" at bounding box center [345, 180] width 634 height 248
drag, startPoint x: 523, startPoint y: 270, endPoint x: 522, endPoint y: 277, distance: 7.1
click at [523, 270] on div "Add Column" at bounding box center [345, 180] width 634 height 248
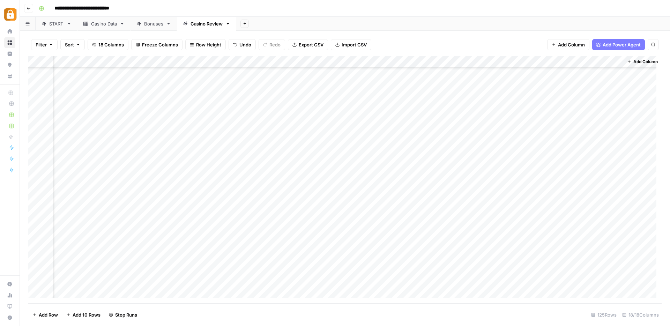
click at [524, 281] on div "Add Column" at bounding box center [345, 180] width 634 height 248
click at [594, 280] on div "Add Column" at bounding box center [345, 180] width 634 height 248
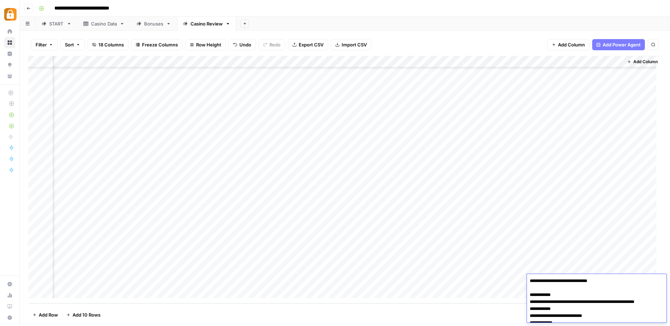
type textarea "**********"
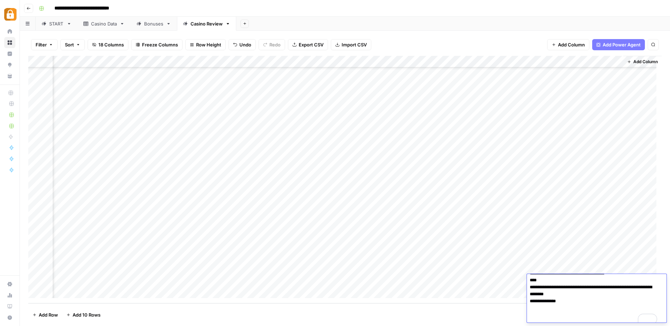
scroll to position [89, 0]
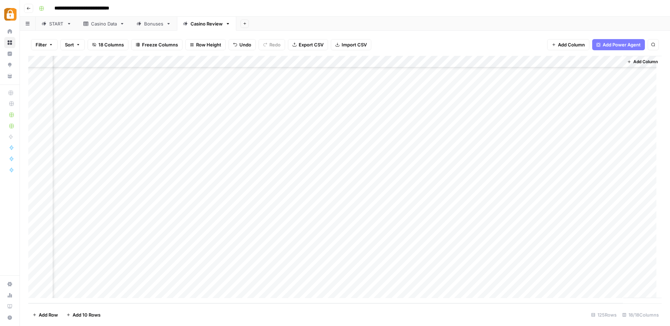
click at [488, 295] on div "Add Column" at bounding box center [345, 180] width 634 height 248
click at [591, 282] on div "Add Column" at bounding box center [345, 180] width 634 height 248
click at [590, 280] on div "Add Column" at bounding box center [345, 180] width 634 height 248
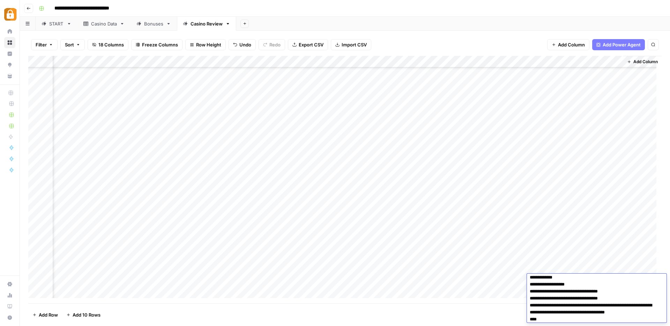
scroll to position [89, 0]
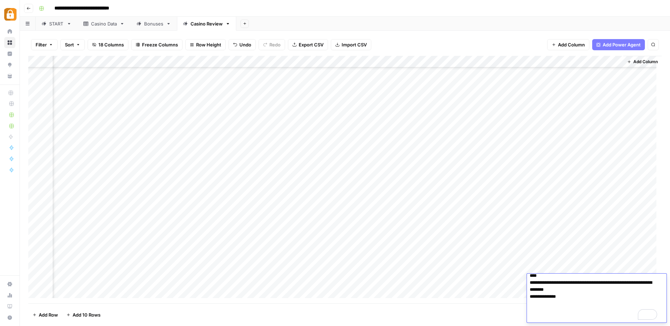
type textarea "**********"
click at [636, 256] on div "Add Column" at bounding box center [643, 177] width 38 height 242
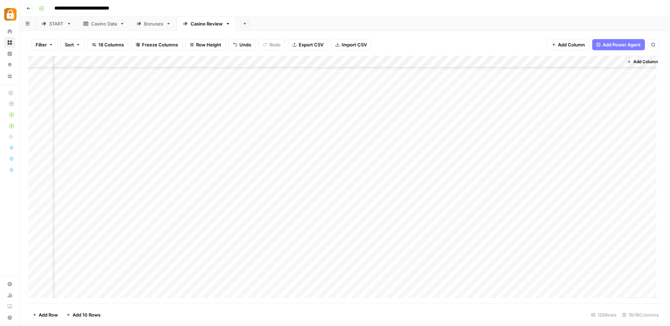
scroll to position [1265, 814]
click at [587, 278] on div "Add Column" at bounding box center [345, 180] width 634 height 248
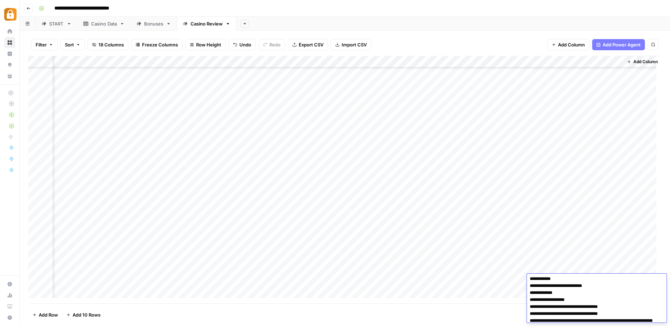
scroll to position [0, 0]
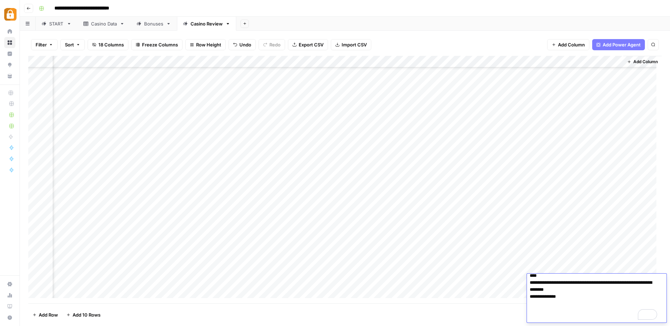
type textarea "**********"
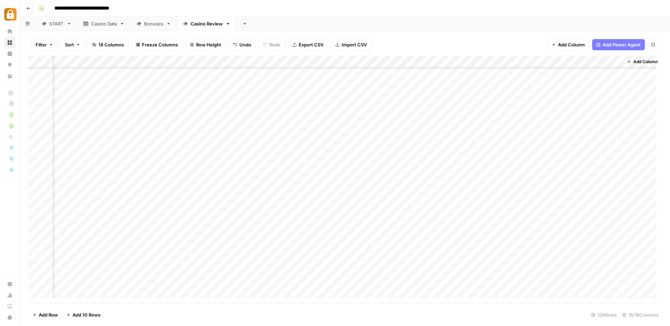
click at [108, 26] on div "Casino Data" at bounding box center [104, 23] width 26 height 7
click at [200, 25] on div "Casino Review" at bounding box center [206, 24] width 59 height 14
click at [213, 27] on div "Casino Review" at bounding box center [207, 23] width 32 height 7
click at [78, 27] on link "START: inputs" at bounding box center [65, 24] width 58 height 14
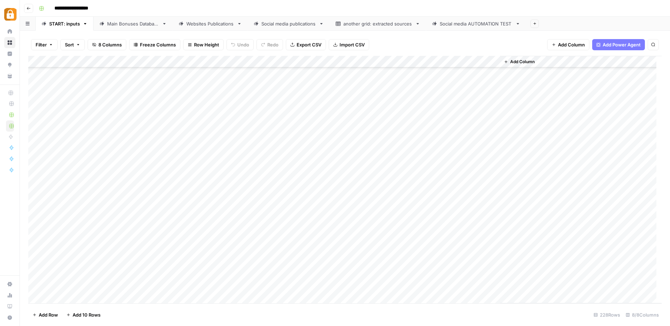
scroll to position [2483, 0]
click at [137, 250] on div "Add Column" at bounding box center [345, 180] width 634 height 248
click at [138, 250] on div "Add Column" at bounding box center [345, 180] width 634 height 248
drag, startPoint x: 138, startPoint y: 317, endPoint x: 147, endPoint y: 306, distance: 14.8
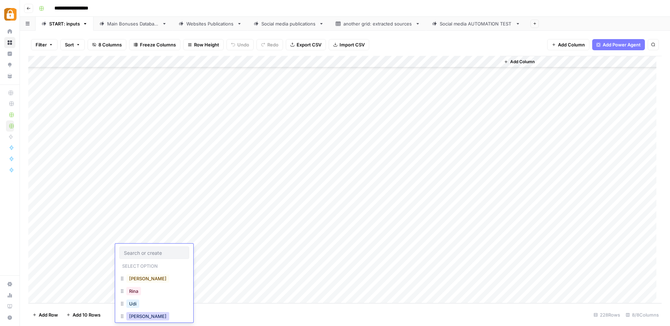
click at [138, 317] on button "Julie" at bounding box center [147, 316] width 43 height 8
click at [192, 253] on div "Add Column" at bounding box center [345, 180] width 634 height 248
click at [200, 251] on div "Add Column" at bounding box center [345, 180] width 634 height 248
click at [200, 251] on textarea at bounding box center [206, 251] width 112 height 10
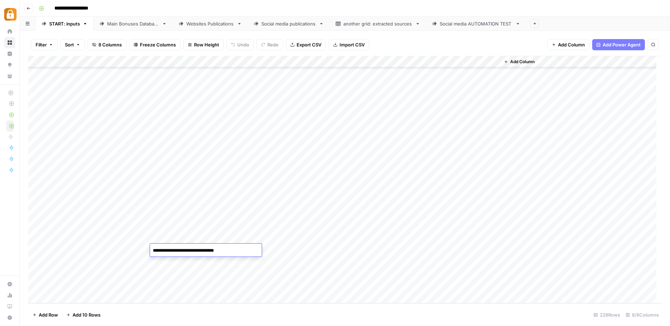
paste textarea "**********"
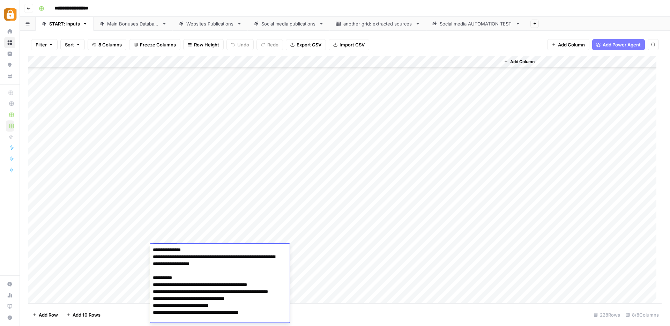
scroll to position [31, 0]
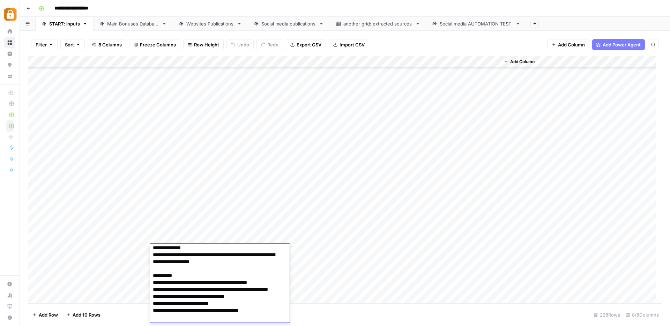
click at [267, 320] on textarea "**********" at bounding box center [217, 269] width 134 height 108
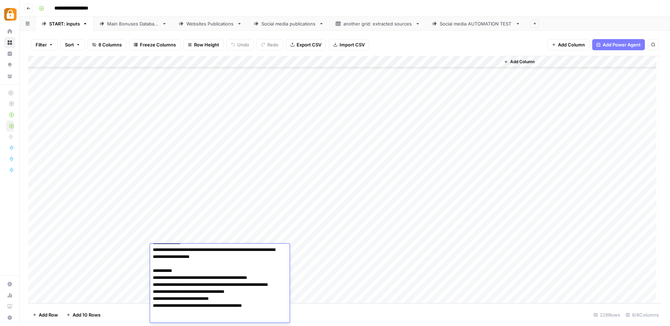
scroll to position [43, 0]
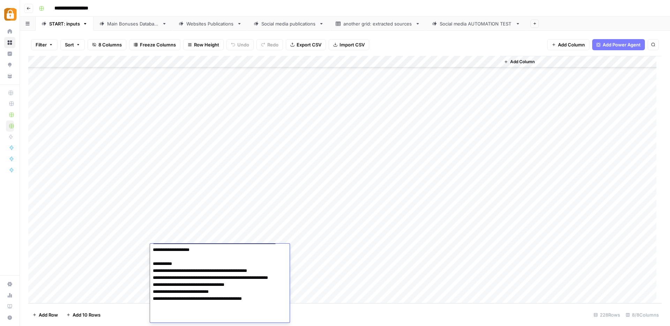
paste textarea "**********"
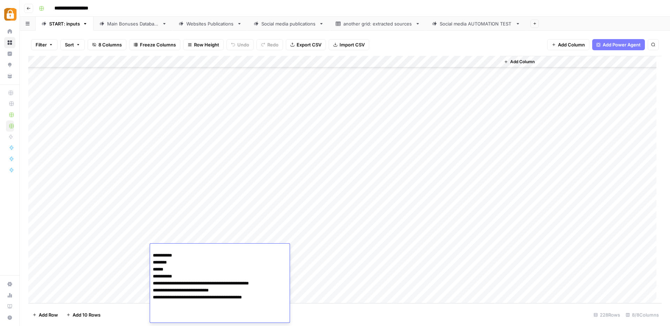
scroll to position [149, 0]
paste textarea "**********"
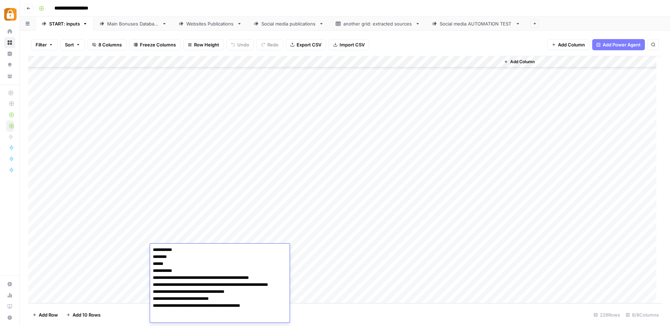
scroll to position [273, 0]
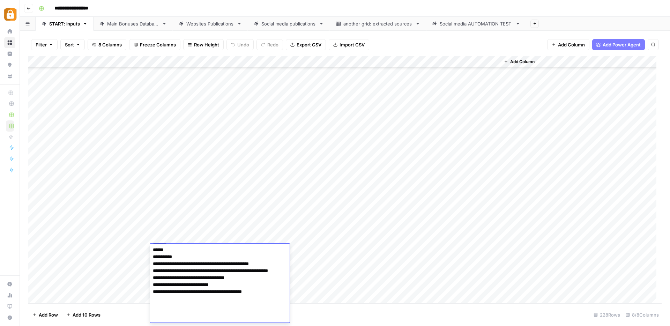
paste textarea "**********"
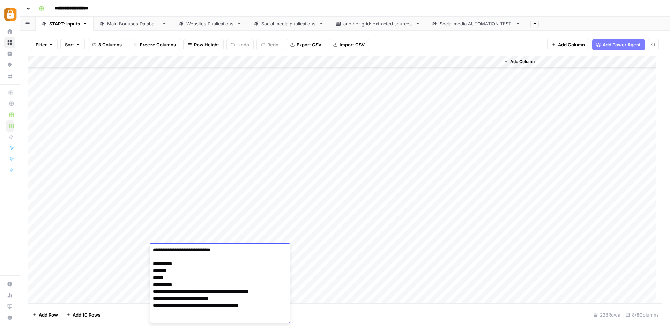
type textarea "**********"
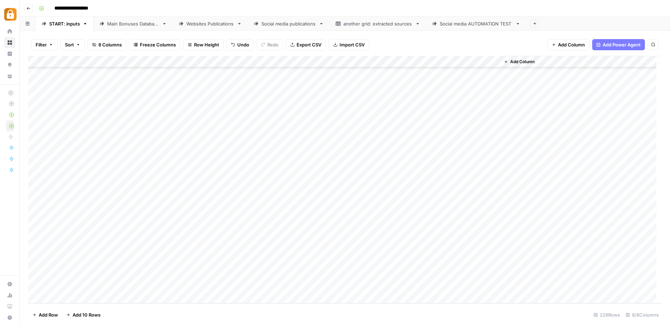
click at [300, 250] on div "Add Column" at bounding box center [345, 180] width 634 height 248
click at [304, 316] on button "Official Site" at bounding box center [306, 315] width 30 height 8
click at [460, 250] on div "Add Column" at bounding box center [345, 180] width 634 height 248
click at [137, 264] on div "Add Column" at bounding box center [345, 180] width 634 height 248
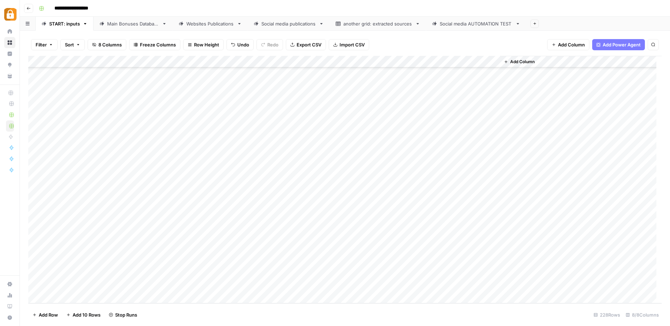
click at [137, 264] on div "Add Column" at bounding box center [345, 180] width 634 height 248
click at [141, 275] on button "Julie" at bounding box center [147, 272] width 43 height 8
click at [204, 264] on div "Add Column" at bounding box center [345, 180] width 634 height 248
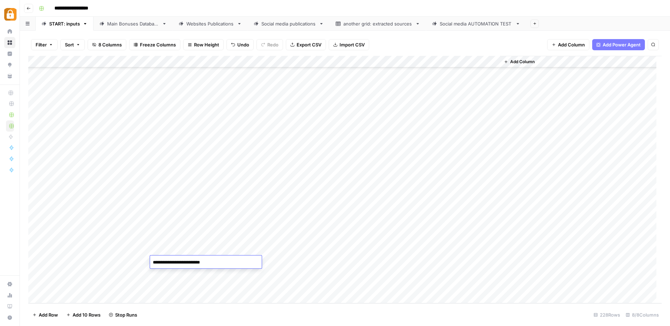
type textarea "**********"
click at [178, 260] on div "Add Column" at bounding box center [345, 180] width 634 height 248
click at [218, 264] on textarea "**********" at bounding box center [206, 263] width 112 height 10
paste textarea "**********"
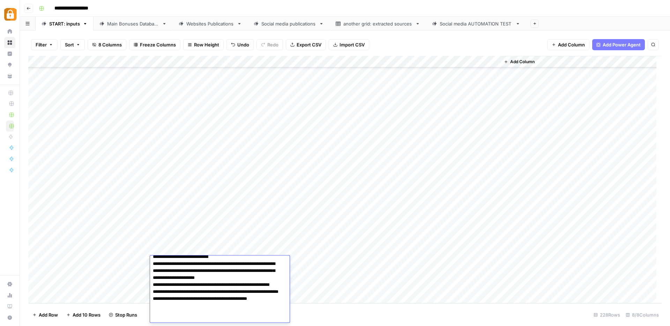
scroll to position [124, 0]
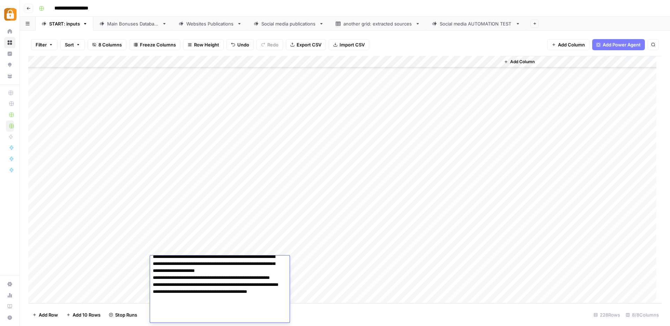
paste textarea "**********"
type textarea "**********"
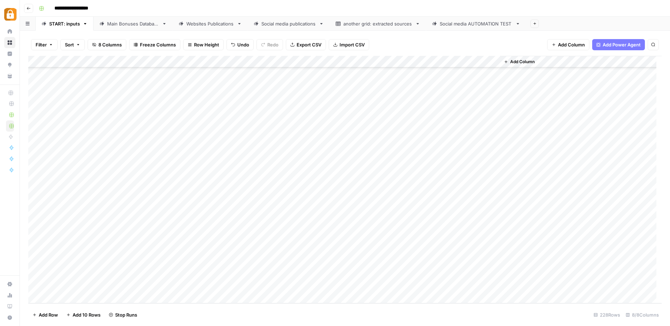
click at [303, 263] on div "Add Column" at bounding box center [345, 180] width 634 height 248
click at [306, 318] on button "Official Site" at bounding box center [306, 315] width 30 height 8
click at [461, 261] on div "Add Column" at bounding box center [345, 180] width 634 height 248
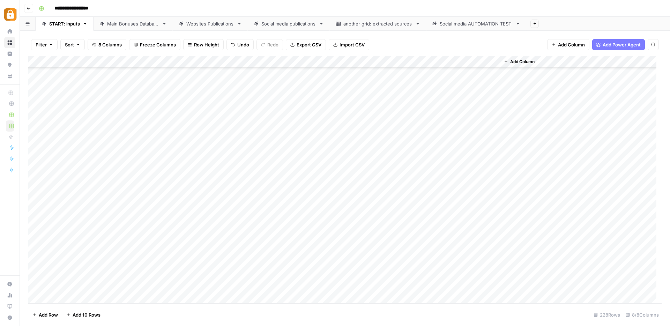
click at [138, 273] on div "Add Column" at bounding box center [345, 180] width 634 height 248
click at [136, 274] on button "Julie" at bounding box center [147, 272] width 43 height 8
click at [180, 277] on div "Add Column" at bounding box center [345, 180] width 634 height 248
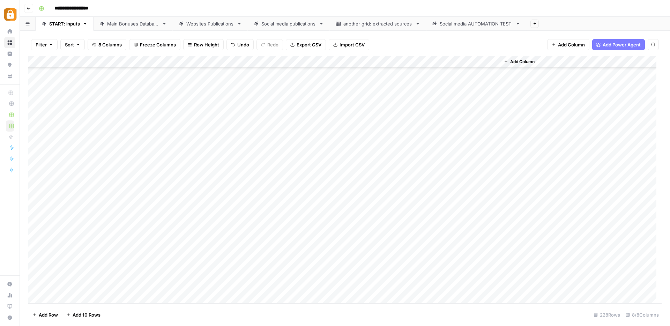
click at [180, 277] on div "Add Column" at bounding box center [345, 180] width 634 height 248
click at [180, 277] on textarea at bounding box center [206, 275] width 112 height 10
paste textarea "**********"
type textarea "**********"
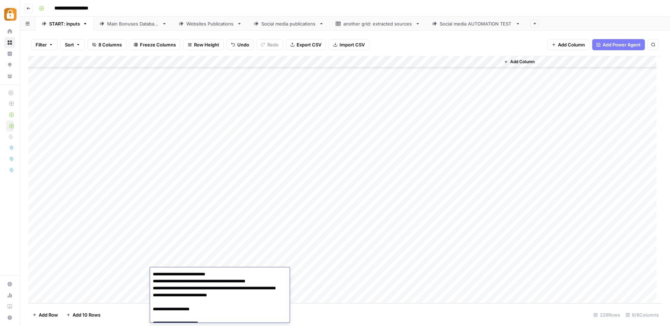
scroll to position [136, 0]
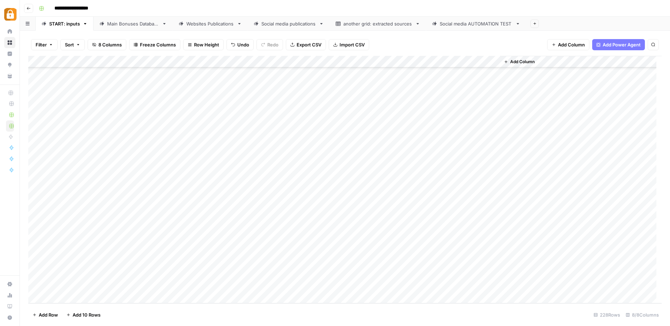
click at [304, 273] on div "Add Column" at bounding box center [345, 180] width 634 height 248
click at [304, 273] on input "text" at bounding box center [318, 276] width 61 height 6
type input "WP"
click at [307, 307] on div "WP" at bounding box center [319, 301] width 70 height 13
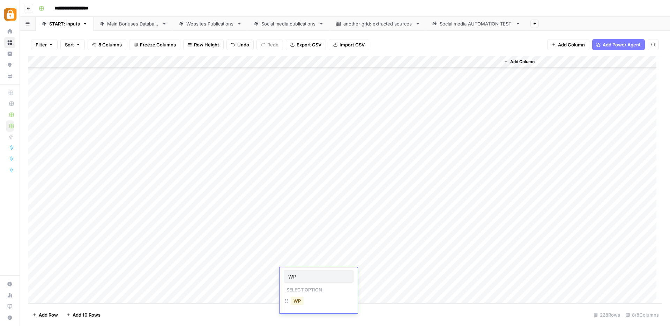
click at [298, 303] on button "WP" at bounding box center [297, 301] width 13 height 8
click at [465, 273] on div "Add Column" at bounding box center [345, 180] width 634 height 248
click at [129, 24] on div "Main Bonuses Database" at bounding box center [133, 23] width 52 height 7
click at [323, 236] on div "Add Column" at bounding box center [345, 180] width 634 height 248
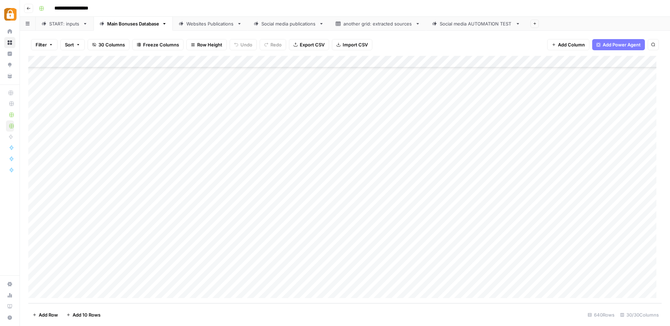
drag, startPoint x: 331, startPoint y: 238, endPoint x: 321, endPoint y: 279, distance: 42.0
click at [321, 279] on div "Add Column" at bounding box center [345, 180] width 634 height 248
click at [445, 245] on div "Add Column" at bounding box center [345, 180] width 634 height 248
click at [447, 258] on div "Add Column" at bounding box center [345, 180] width 634 height 248
click at [448, 269] on div "Add Column" at bounding box center [345, 180] width 634 height 248
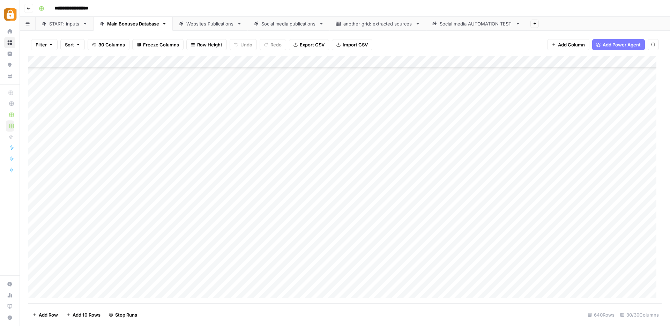
click at [446, 281] on div "Add Column" at bounding box center [345, 180] width 634 height 248
click at [213, 24] on div "Websites Publications" at bounding box center [210, 23] width 48 height 7
click at [558, 244] on div "Add Column" at bounding box center [345, 180] width 634 height 248
click at [562, 255] on div "Add Column" at bounding box center [345, 180] width 634 height 248
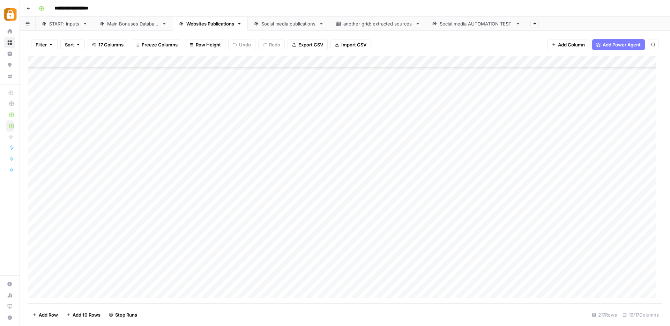
click at [558, 268] on div "Add Column" at bounding box center [345, 180] width 634 height 248
click at [557, 280] on div "Add Column" at bounding box center [345, 180] width 634 height 248
click at [447, 243] on div "Add Column" at bounding box center [345, 180] width 634 height 248
click at [444, 255] on div "Add Column" at bounding box center [345, 180] width 634 height 248
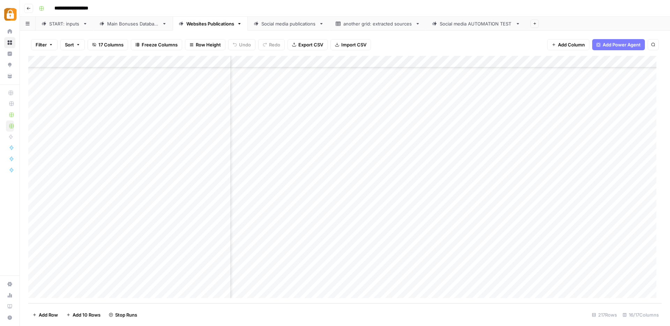
click at [447, 280] on div "Add Column" at bounding box center [345, 180] width 634 height 248
click at [445, 266] on div "Add Column" at bounding box center [345, 180] width 634 height 248
click at [268, 238] on div "Add Column" at bounding box center [345, 180] width 634 height 248
click at [67, 25] on div "START: inputs" at bounding box center [64, 23] width 31 height 7
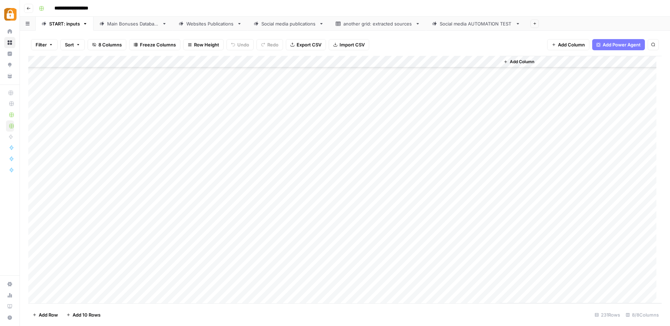
scroll to position [2518, 0]
click at [59, 297] on div "Add Column" at bounding box center [345, 180] width 634 height 248
click at [62, 298] on div "Add Column" at bounding box center [345, 180] width 634 height 248
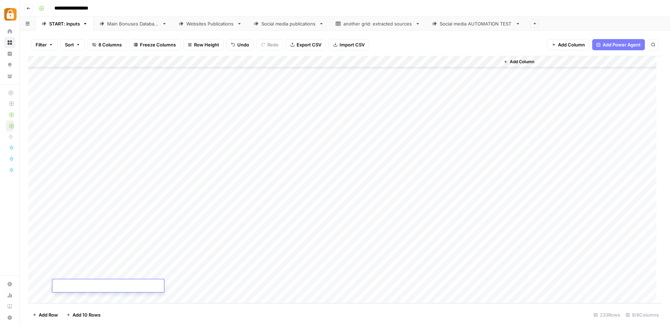
drag, startPoint x: 156, startPoint y: 242, endPoint x: 152, endPoint y: 241, distance: 4.3
click at [156, 242] on div "Add Column" at bounding box center [345, 180] width 634 height 248
click at [133, 226] on div "Add Column" at bounding box center [345, 180] width 634 height 248
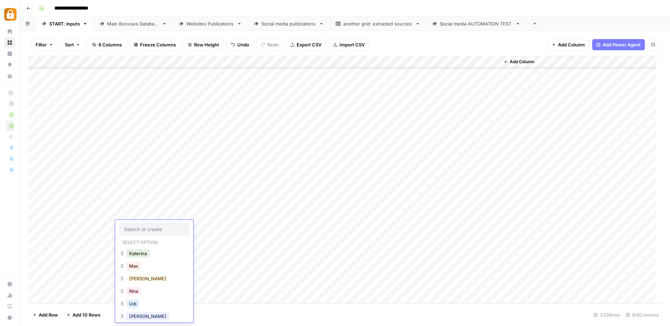
click at [130, 321] on div "Julie" at bounding box center [154, 317] width 70 height 13
click at [132, 320] on button "Julie" at bounding box center [147, 316] width 43 height 8
click at [133, 236] on div "Add Column" at bounding box center [345, 180] width 634 height 248
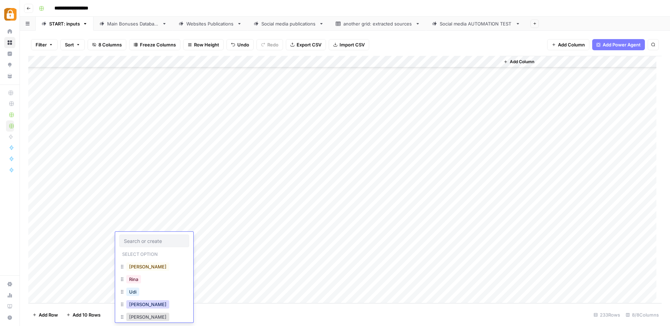
click at [136, 303] on button "Julie" at bounding box center [147, 304] width 43 height 8
click at [129, 249] on div "Add Column" at bounding box center [345, 180] width 634 height 248
click at [129, 252] on div "Add Column" at bounding box center [345, 180] width 634 height 248
click at [314, 257] on div "Add Column" at bounding box center [345, 180] width 634 height 248
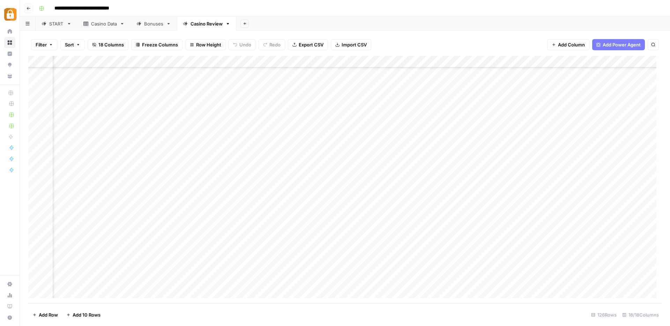
scroll to position [1277, 815]
click at [597, 268] on div "Add Column" at bounding box center [345, 180] width 634 height 248
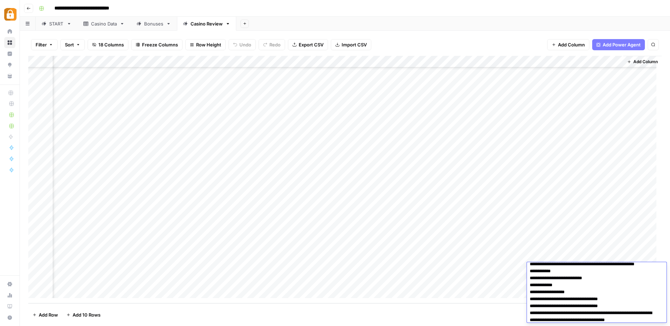
scroll to position [30, 0]
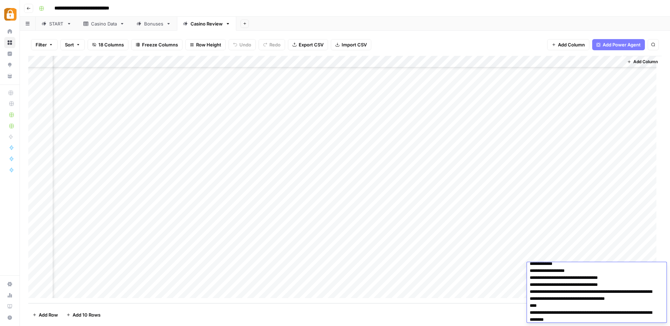
type textarea "**********"
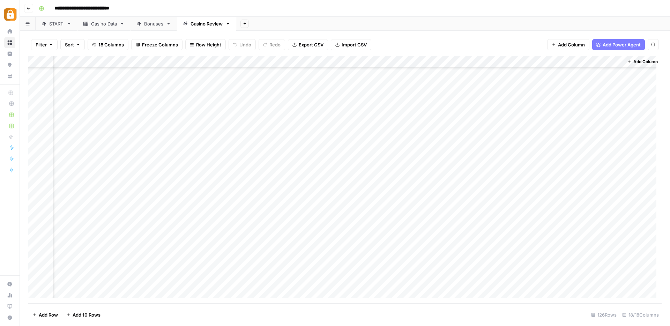
click at [467, 28] on div "Add Sheet" at bounding box center [453, 24] width 434 height 14
